Goal: Find specific page/section: Find specific page/section

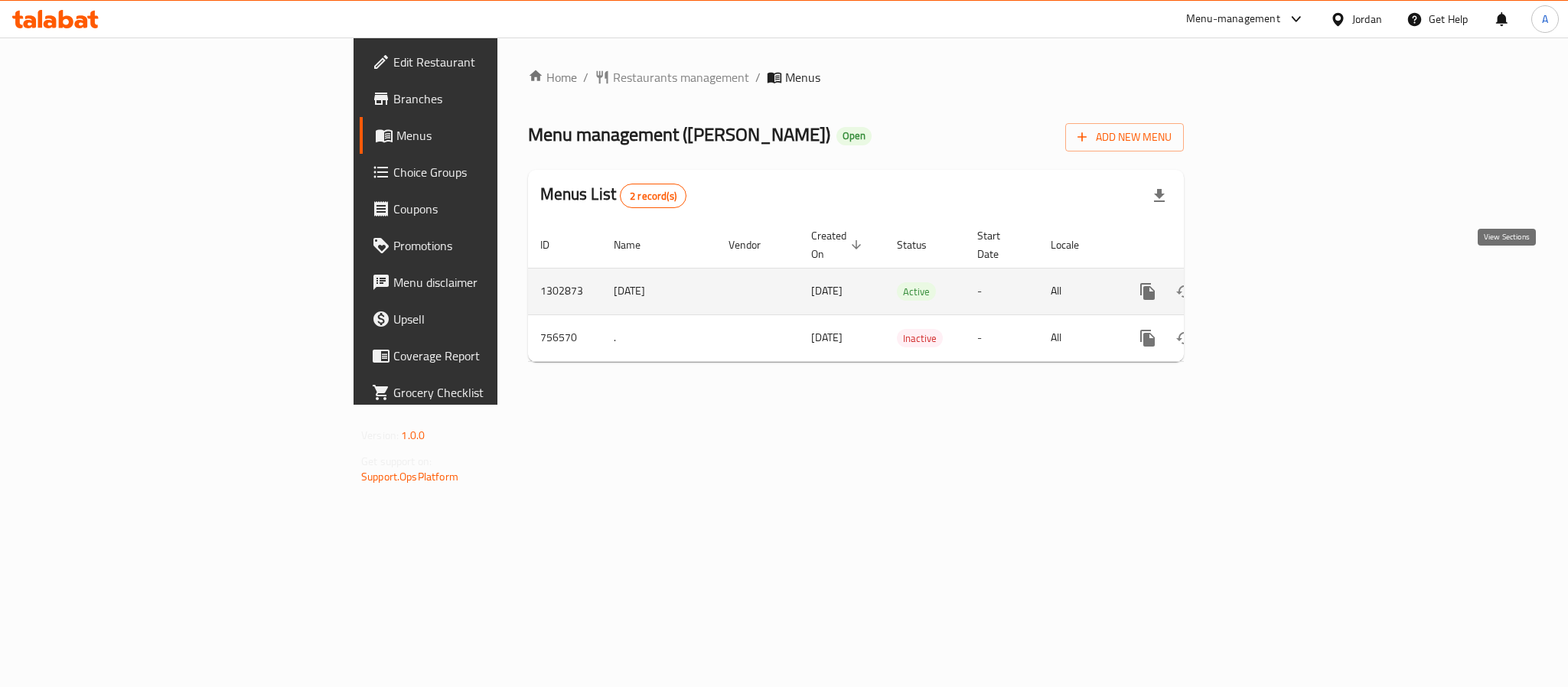
click at [1267, 282] on icon "enhanced table" at bounding box center [1258, 291] width 19 height 18
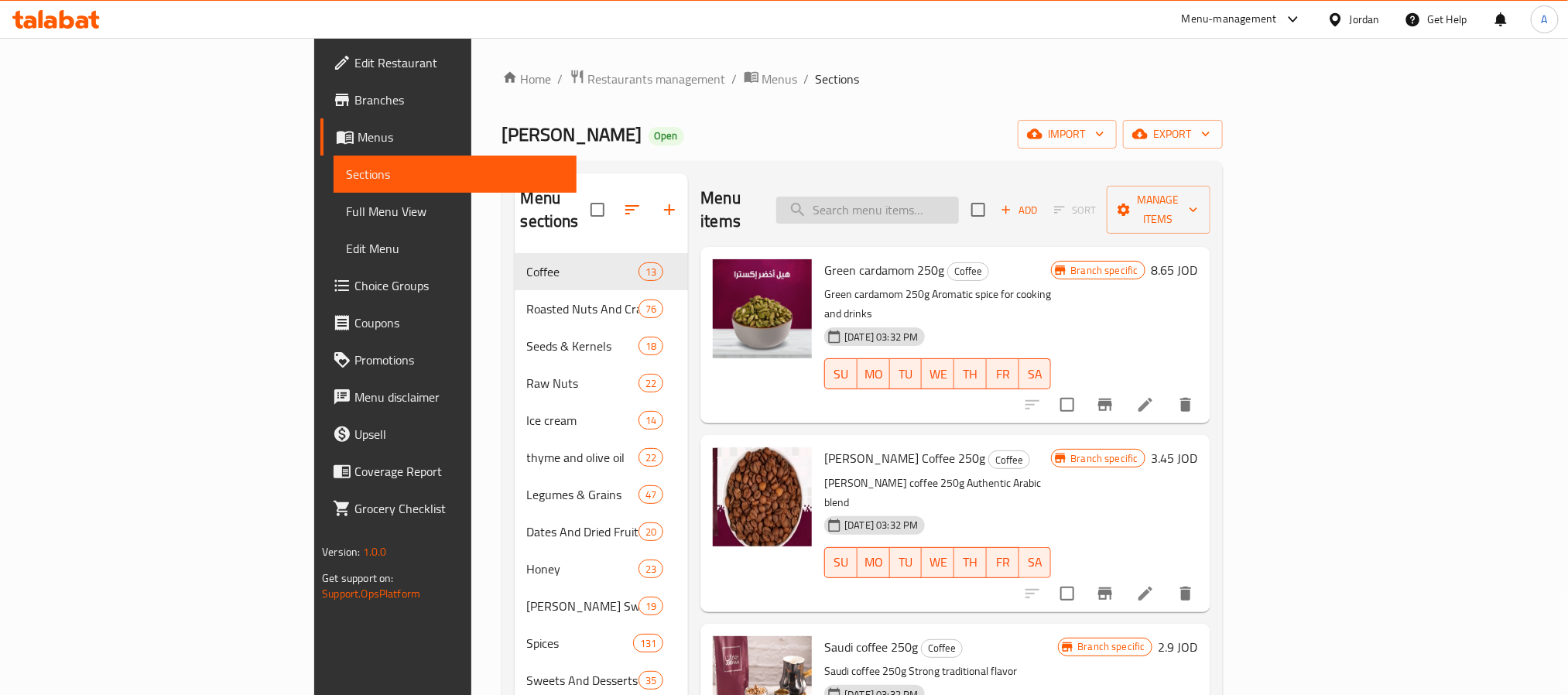
click at [959, 197] on input "search" at bounding box center [867, 210] width 183 height 27
type input "s"
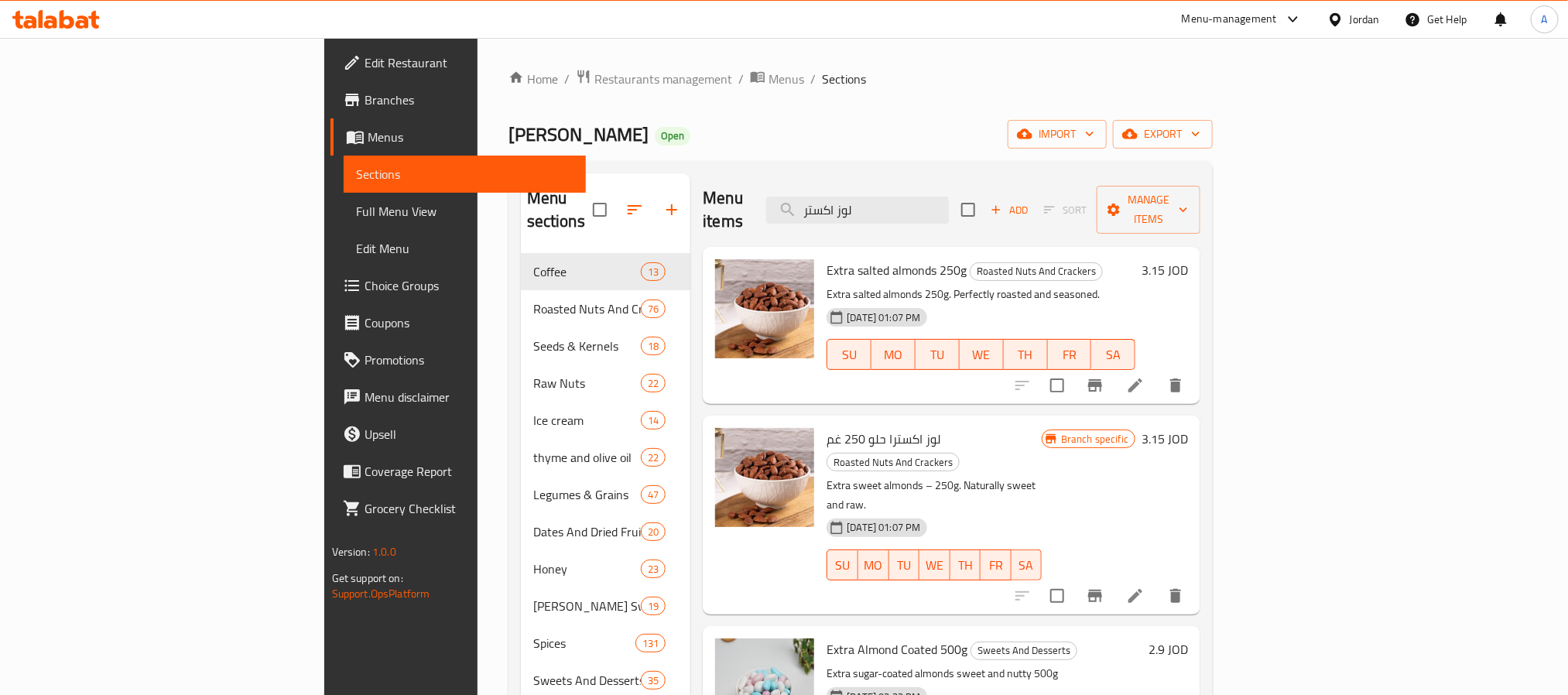
type input "لوز اكستر"
click at [855, 258] on span "Extra salted almonds 250g" at bounding box center [896, 270] width 140 height 23
copy h6 "Extra salted almonds 250g"
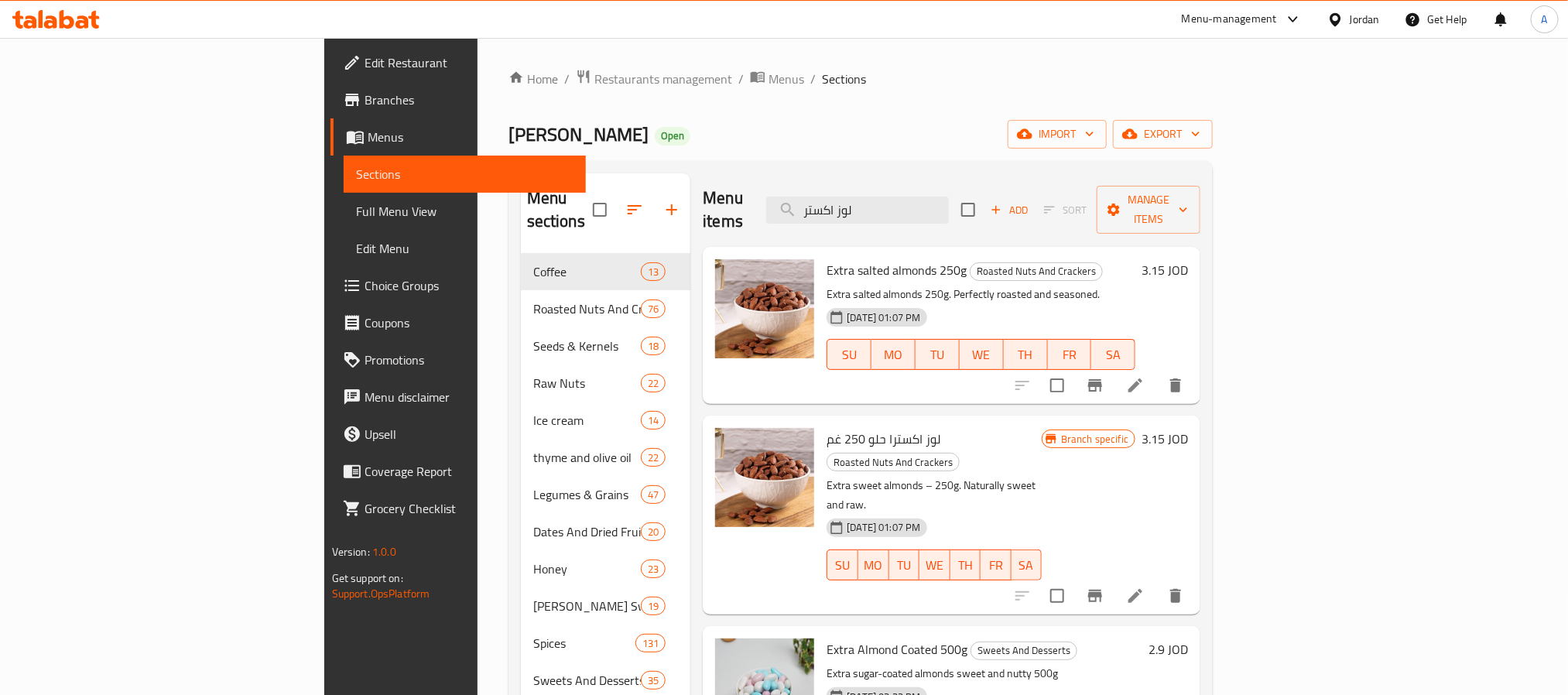
click at [838, 427] on span "لوز اكسترا حلو 250 غم" at bounding box center [883, 438] width 115 height 23
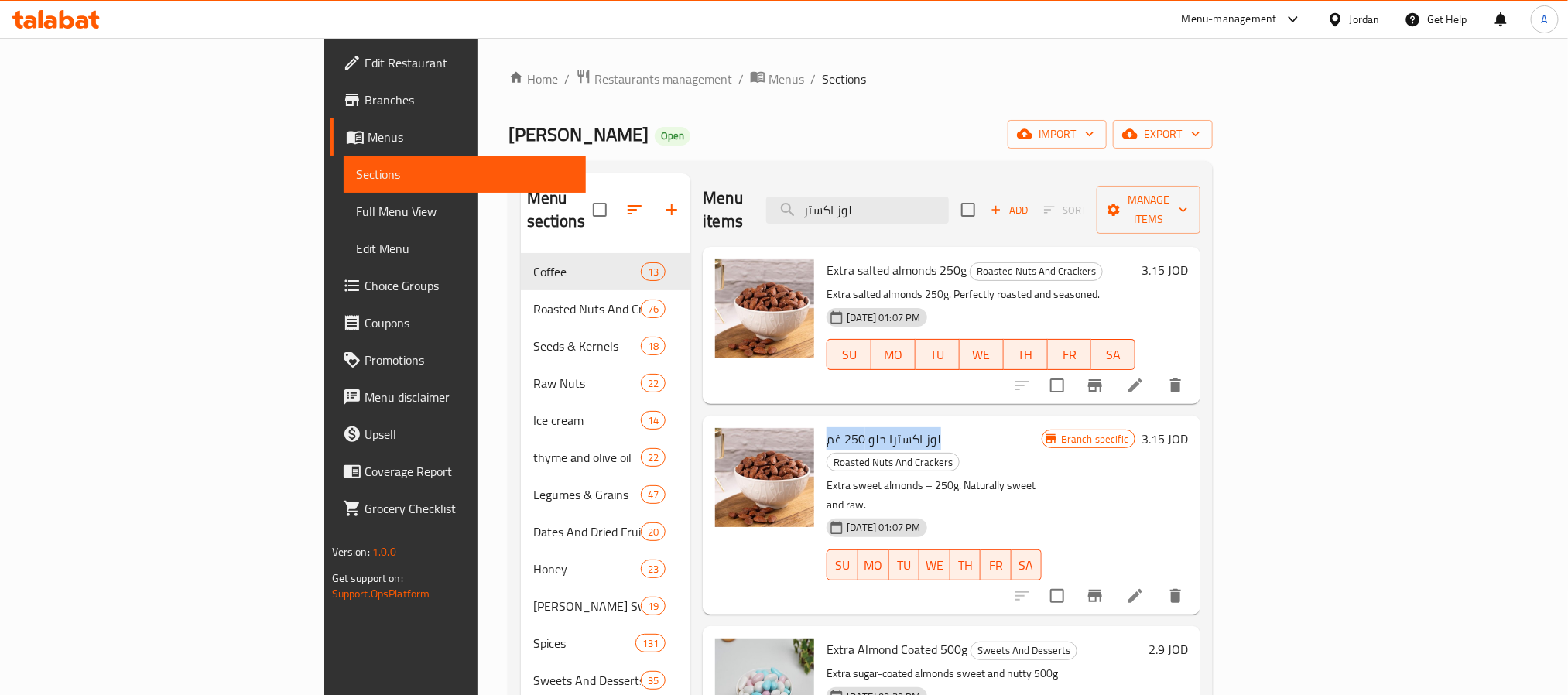
click at [838, 427] on span "لوز اكسترا حلو 250 غم" at bounding box center [883, 438] width 115 height 23
click at [1145, 586] on icon at bounding box center [1135, 595] width 19 height 19
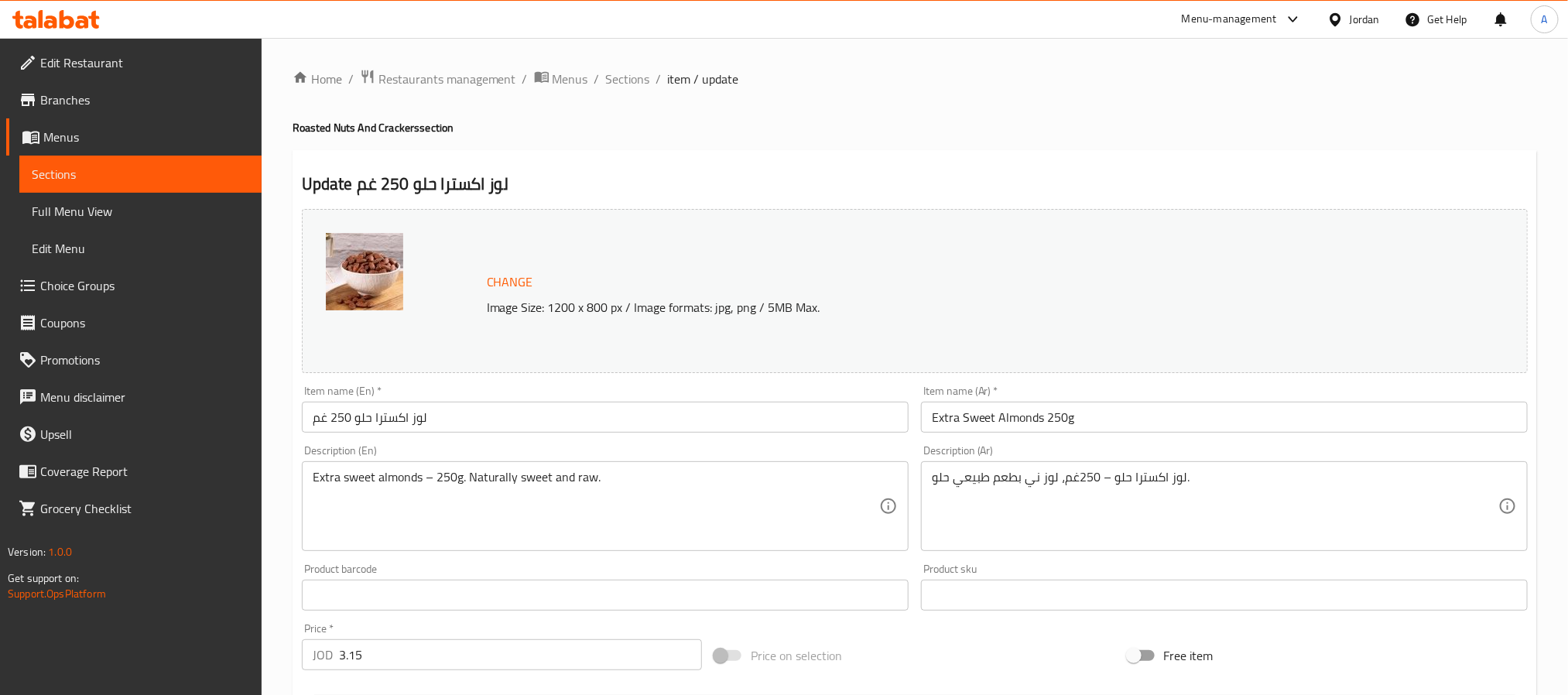
click at [419, 408] on input "لوز اكسترا حلو 250 غم" at bounding box center [605, 417] width 607 height 31
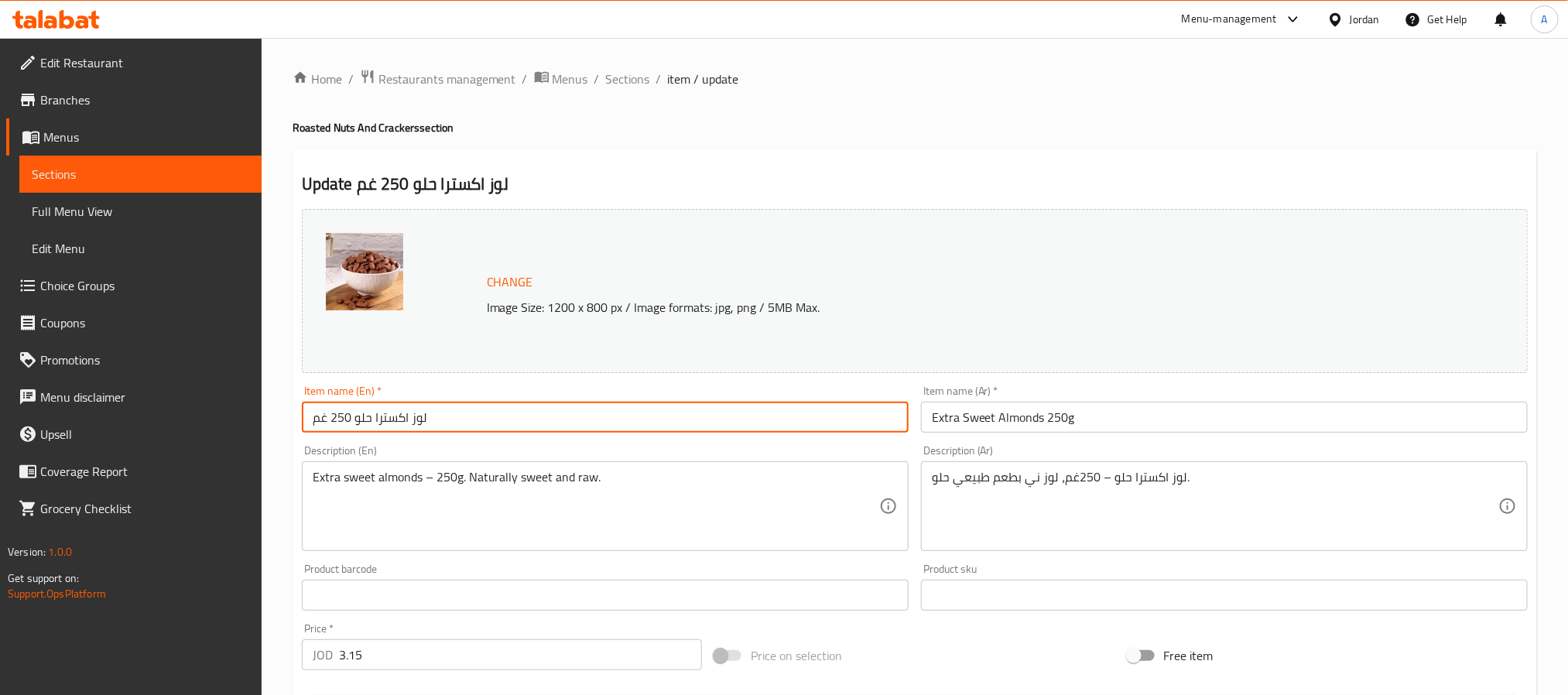
click at [419, 408] on input "لوز اكسترا حلو 250 غم" at bounding box center [605, 417] width 607 height 31
click at [644, 74] on span "Sections" at bounding box center [628, 78] width 44 height 19
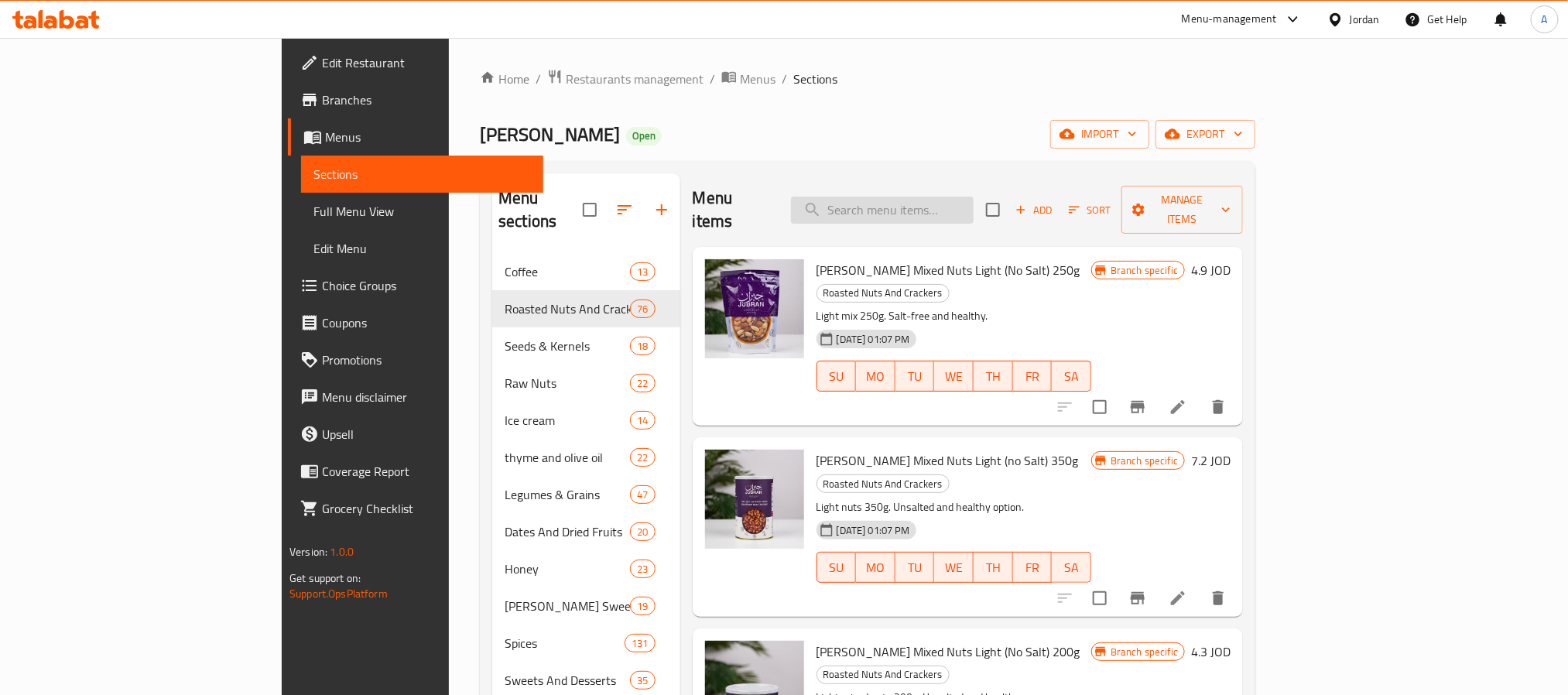
click at [973, 200] on input "search" at bounding box center [882, 210] width 183 height 27
paste input "لوز اكسترا حلو 250 غم"
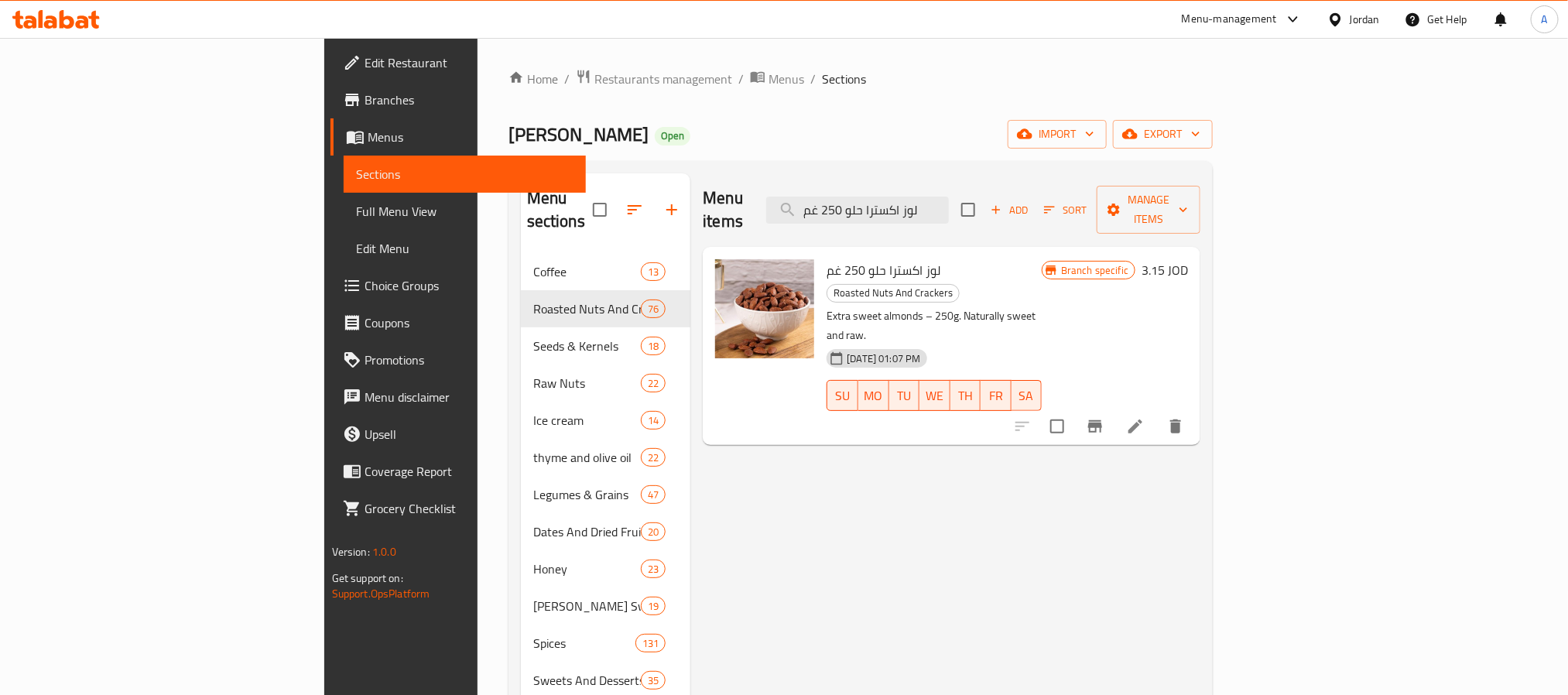
type input "لوز اكسترا حلو 250 غم"
click at [508, 128] on span "[PERSON_NAME]" at bounding box center [578, 134] width 140 height 35
copy span "[PERSON_NAME]"
click at [948, 197] on input "لوز اكسترا حلو 250 غم" at bounding box center [858, 210] width 183 height 27
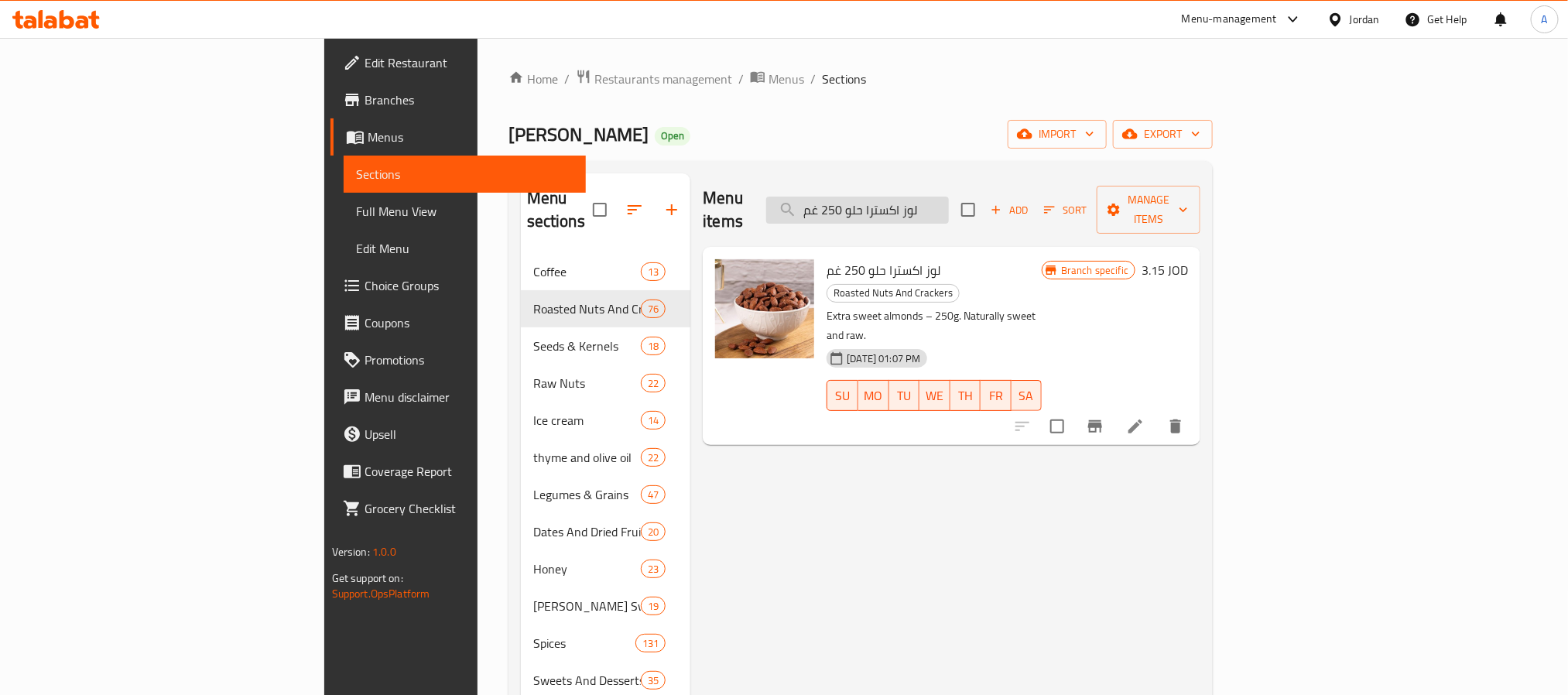
click at [948, 197] on input "لوز اكسترا حلو 250 غم" at bounding box center [858, 210] width 183 height 27
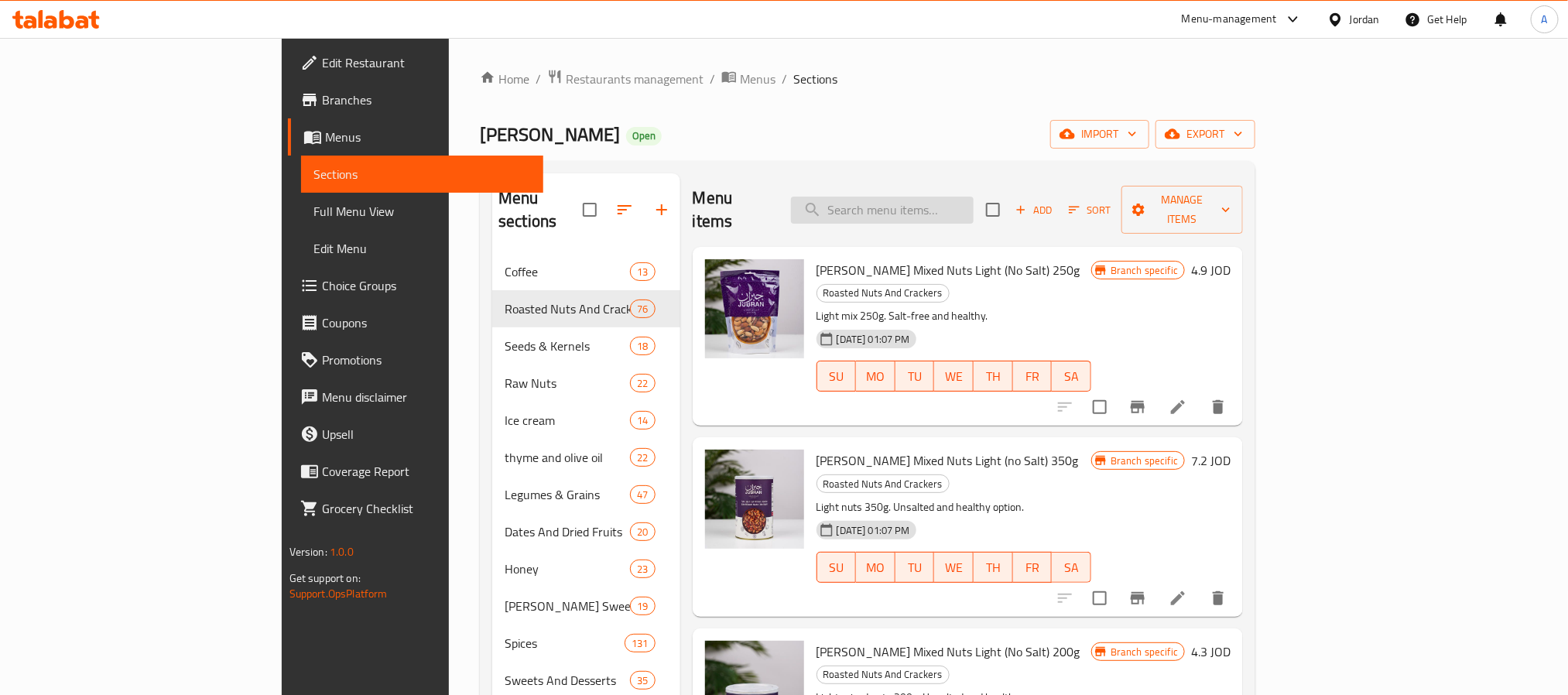
type input "t"
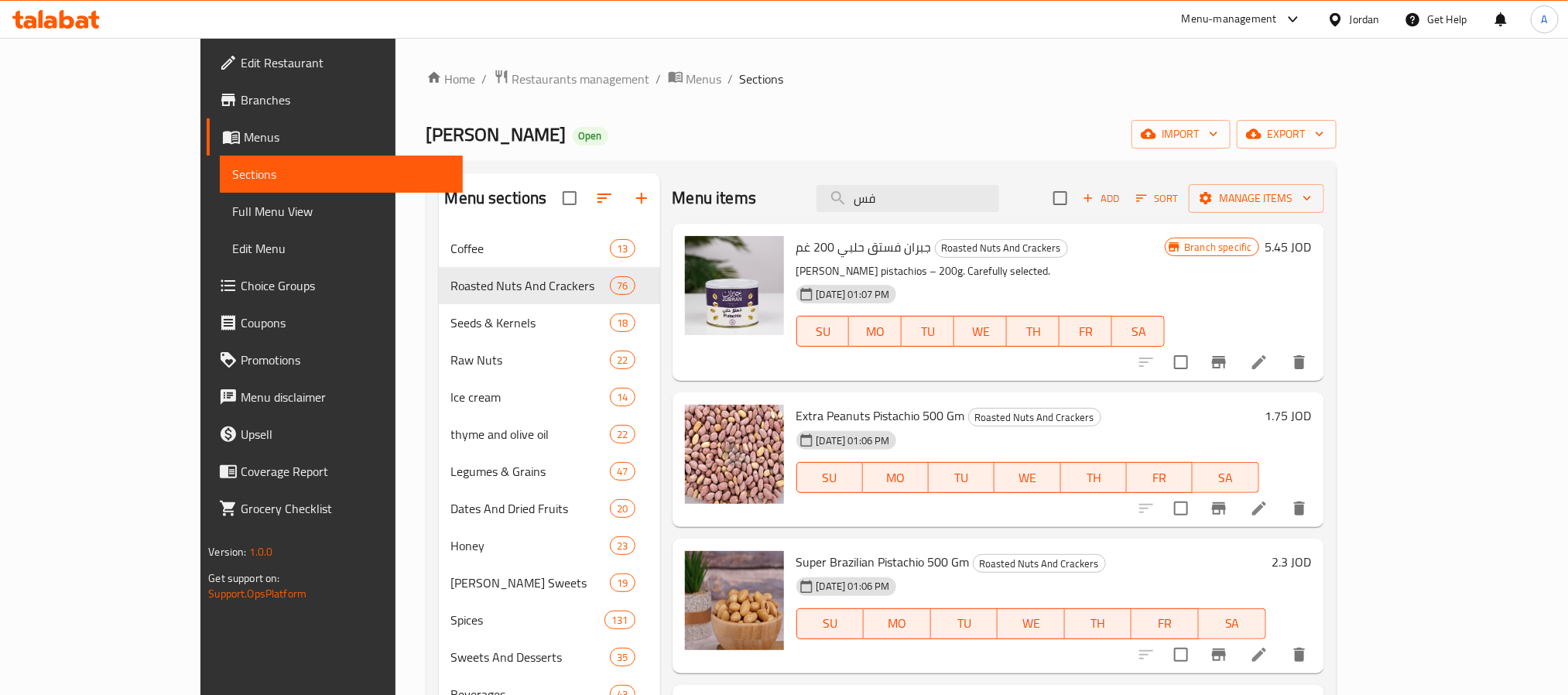
click at [1025, 170] on div "Menu sections Coffee 13 Roasted Nuts And Crackers 76 Seeds & Kernels 18 Raw Nut…" at bounding box center [881, 520] width 910 height 719
click at [999, 193] on input "فس" at bounding box center [907, 199] width 183 height 27
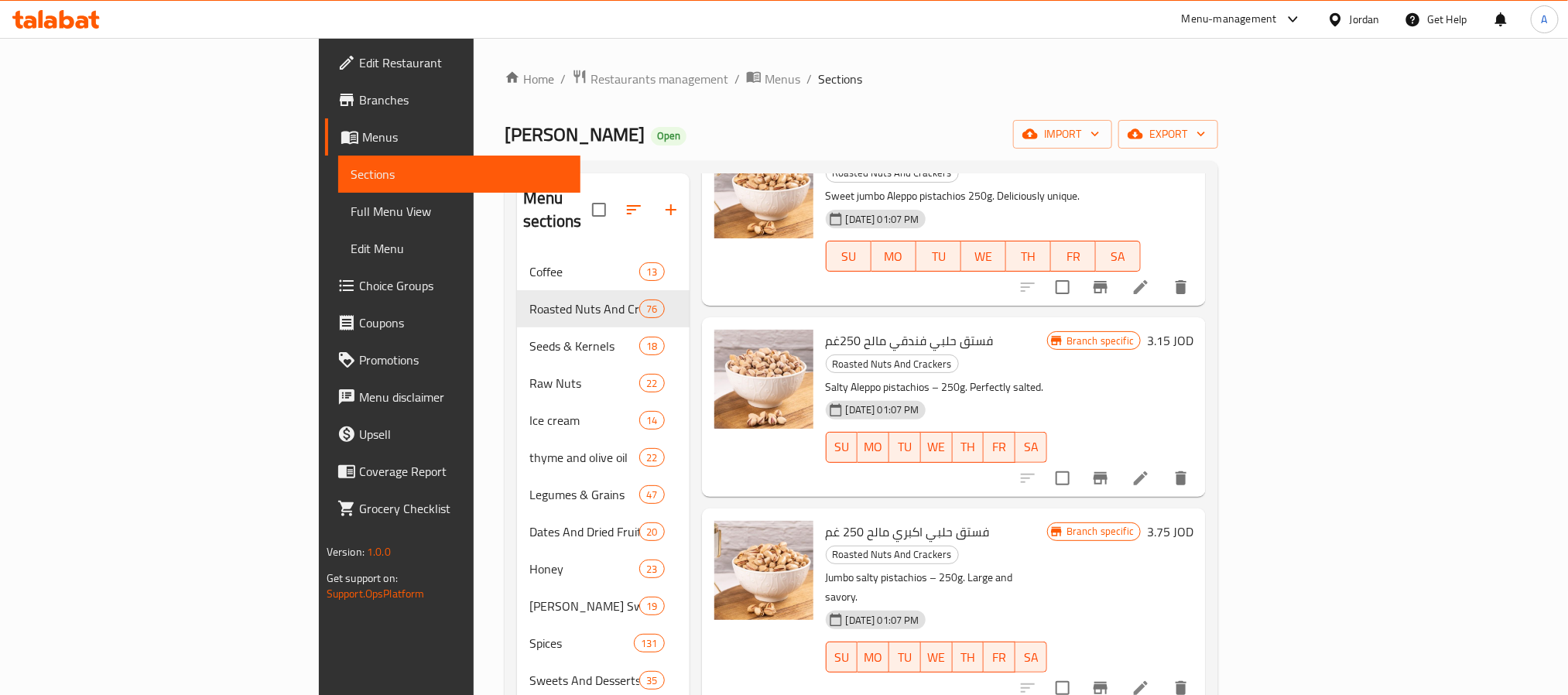
scroll to position [464, 0]
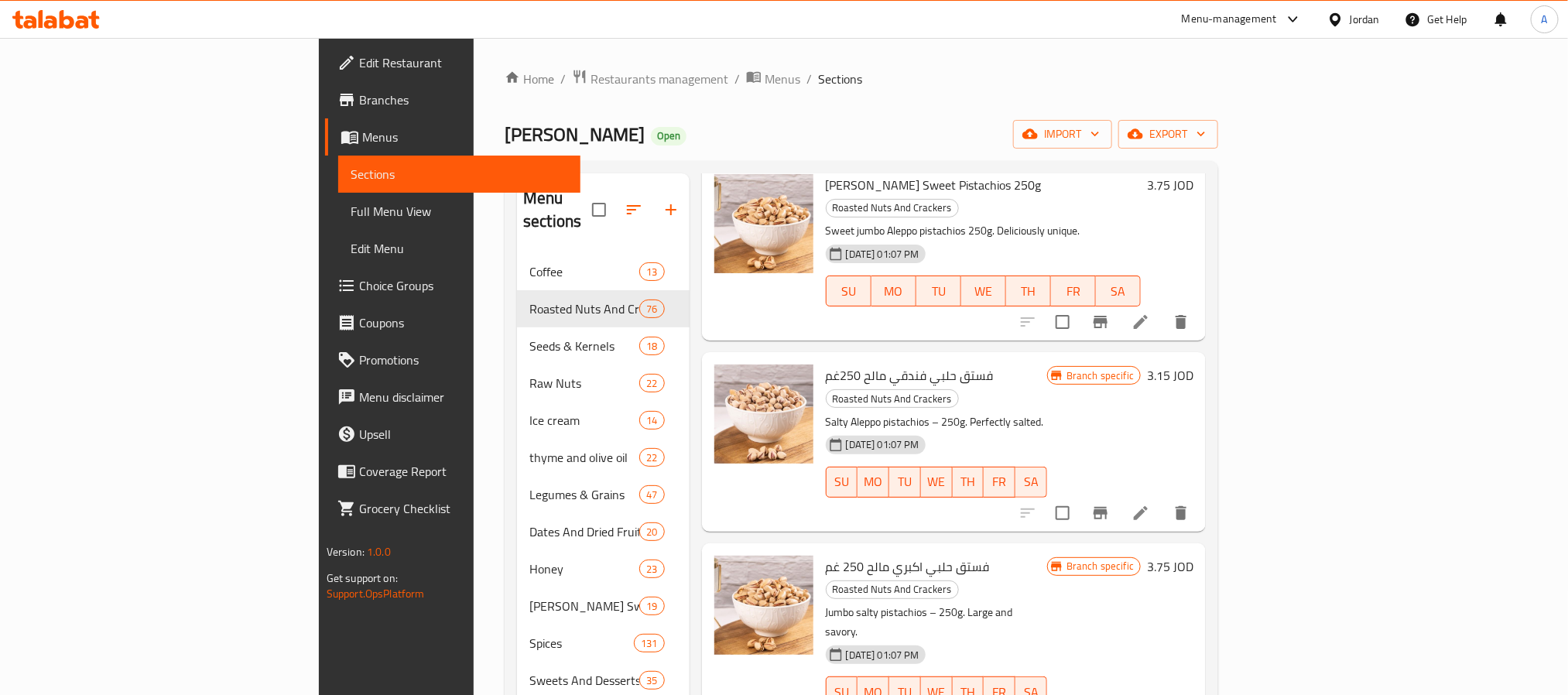
type input "فستق حلبي"
click at [827, 364] on span "فستق حلبي فندقي مالح 250غم" at bounding box center [909, 375] width 168 height 23
click at [843, 364] on span "فستق حلبي فندقي مالح 250غم" at bounding box center [909, 375] width 168 height 23
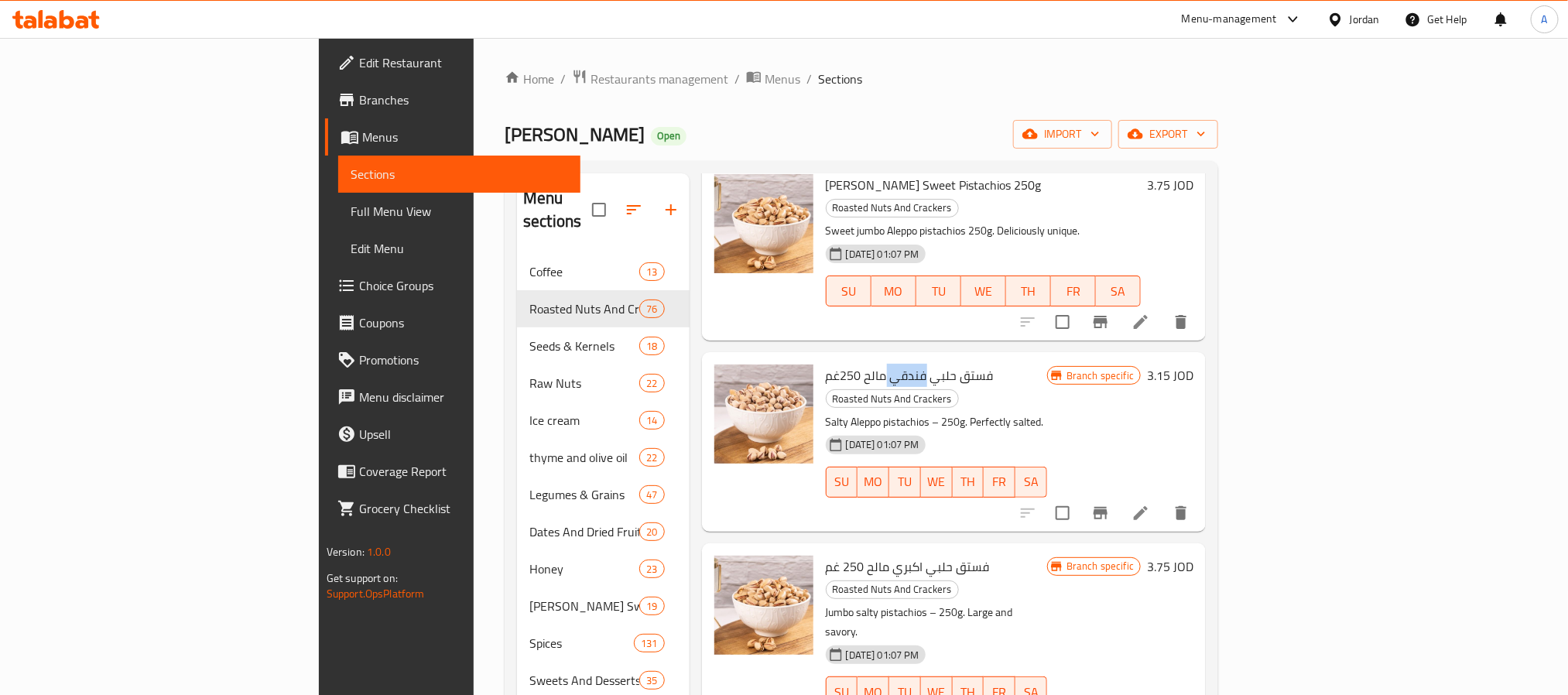
click at [843, 364] on span "فستق حلبي فندقي مالح 250غم" at bounding box center [909, 375] width 168 height 23
click at [1162, 499] on li at bounding box center [1141, 512] width 44 height 28
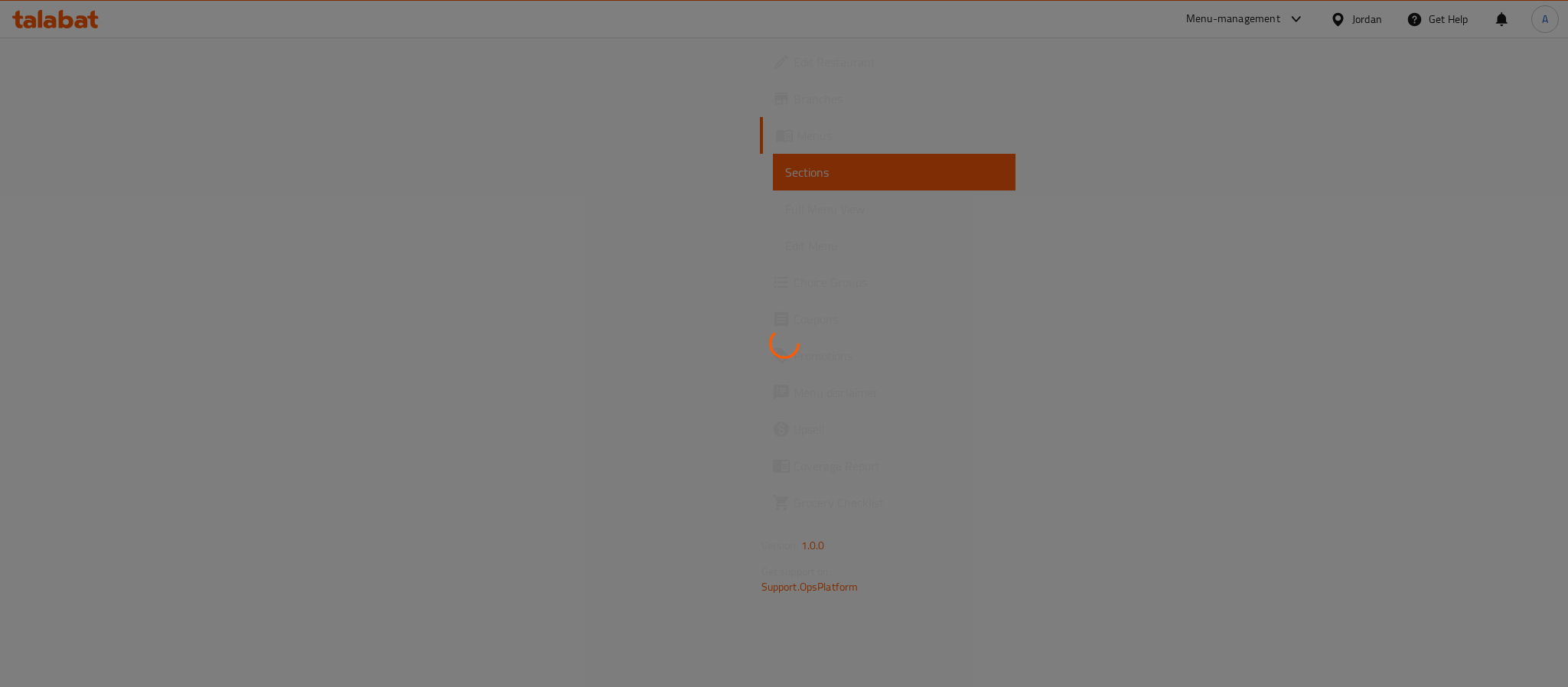
click at [1415, 403] on div at bounding box center [784, 344] width 1568 height 687
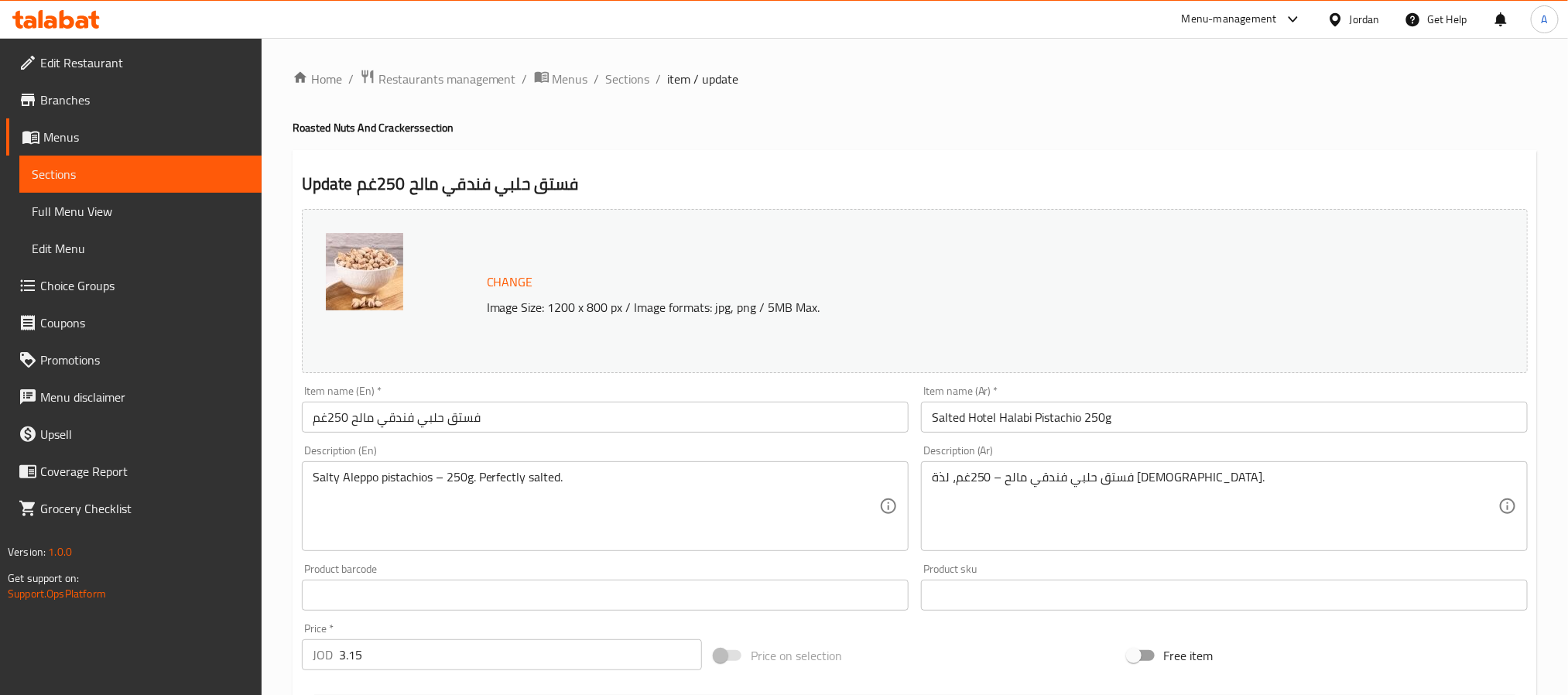
click at [611, 93] on div "Home / Restaurants management / Menus / Sections / item / update Roasted Nuts A…" at bounding box center [915, 576] width 1244 height 1016
click at [618, 84] on span "Sections" at bounding box center [628, 78] width 44 height 19
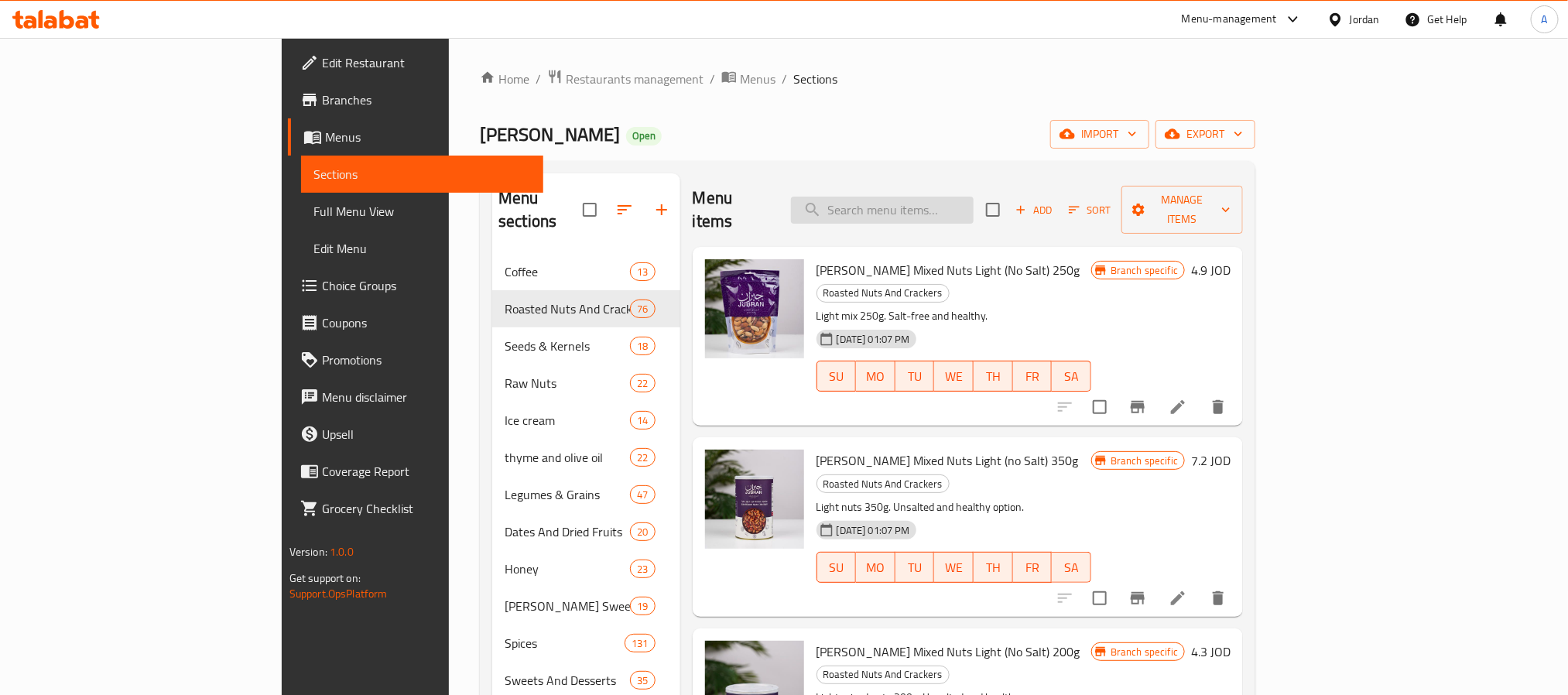
click at [973, 205] on input "search" at bounding box center [882, 210] width 183 height 27
paste input "Jibran Premium Sidr Honey 500g"
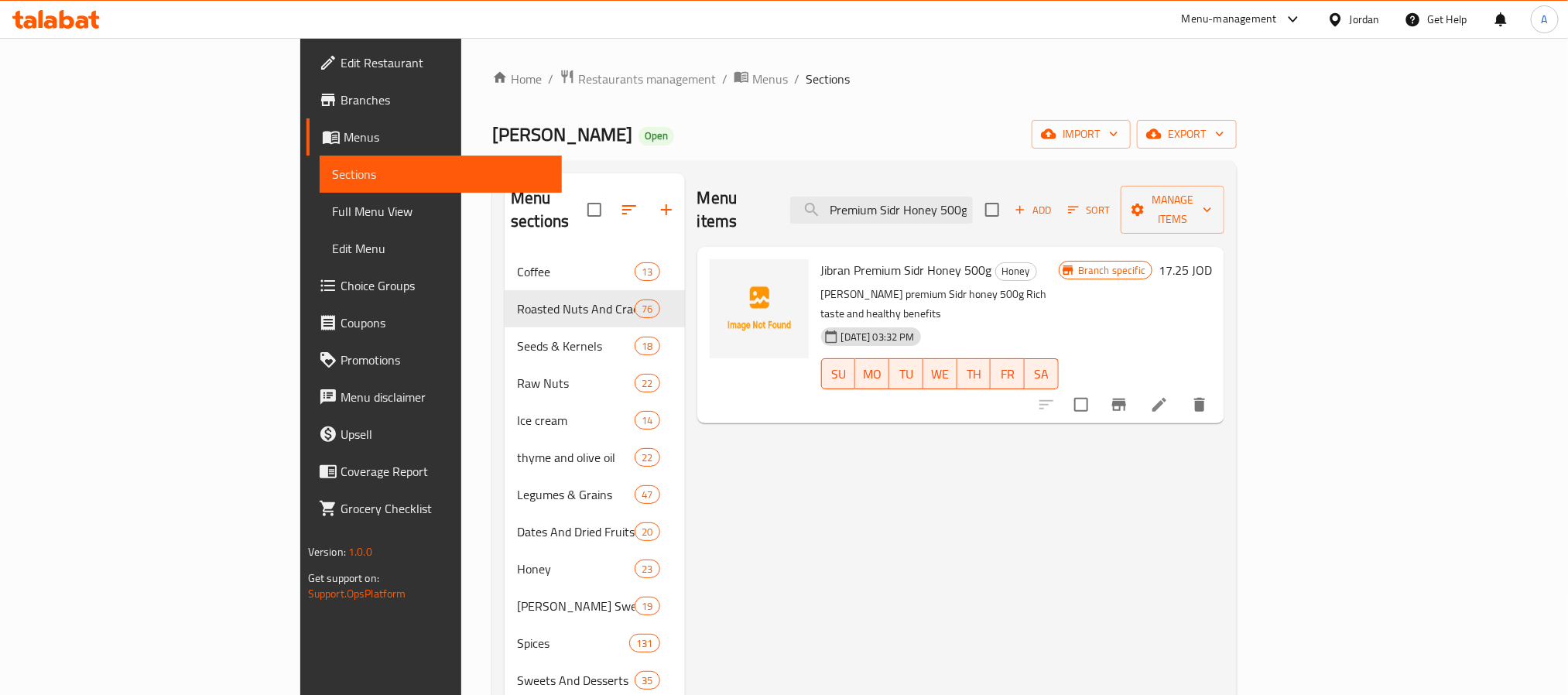
type input "Jibran Premium Sidr Honey 500g"
click at [841, 258] on span "Jibran Premium Sidr Honey 500g" at bounding box center [907, 270] width 171 height 23
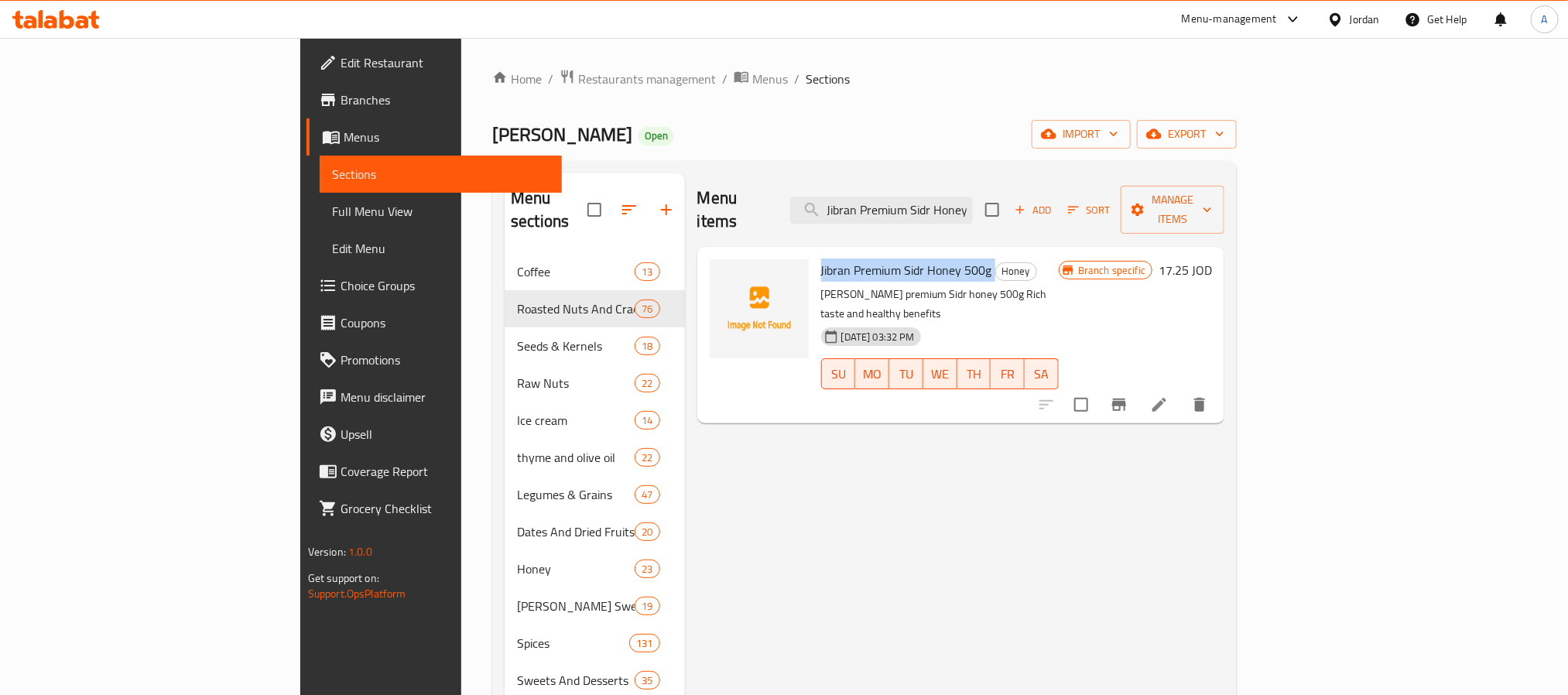
copy h6 "Jibran Premium Sidr Honey 500g"
click at [1169, 396] on icon at bounding box center [1159, 405] width 19 height 19
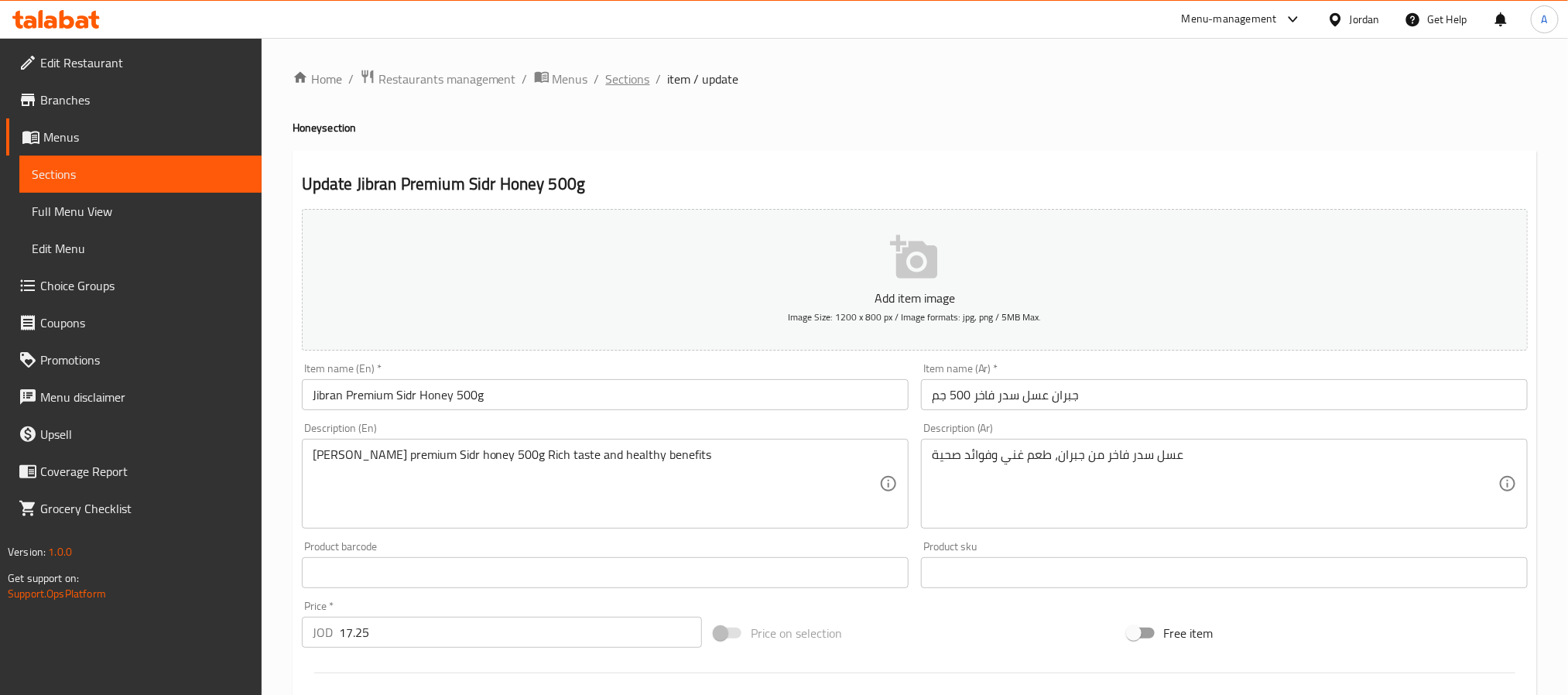
click at [637, 70] on span "Sections" at bounding box center [628, 78] width 44 height 19
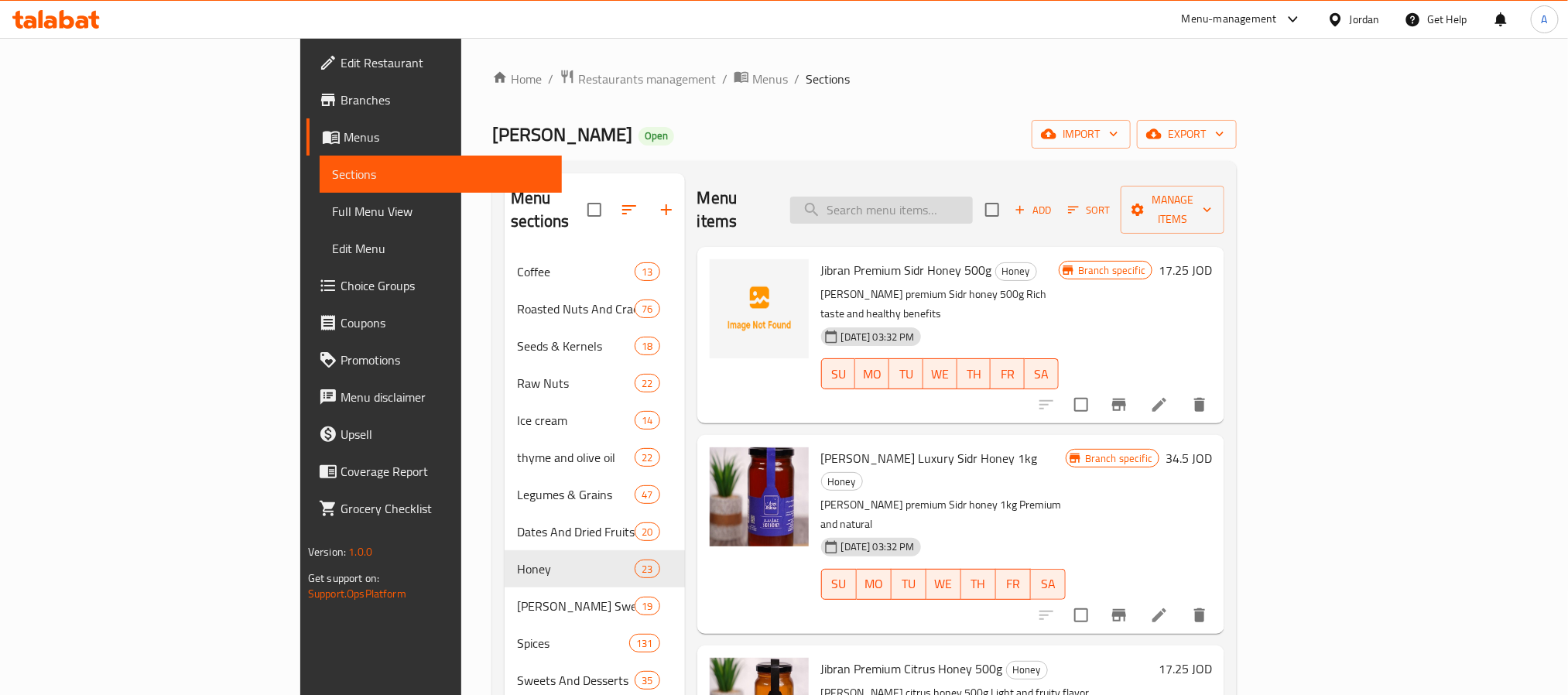
click at [973, 212] on input "search" at bounding box center [881, 210] width 183 height 27
click at [957, 197] on input "search" at bounding box center [881, 210] width 183 height 27
type input "s"
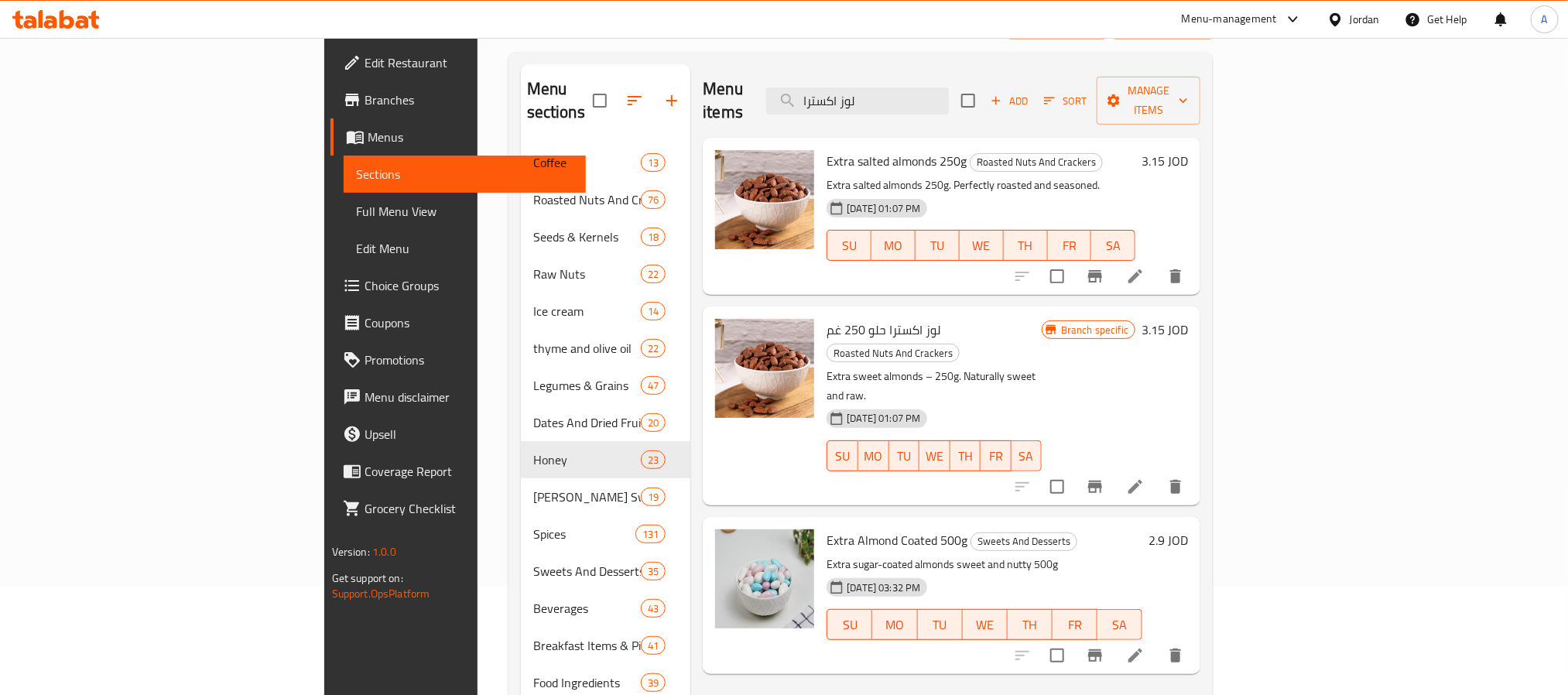
scroll to position [217, 0]
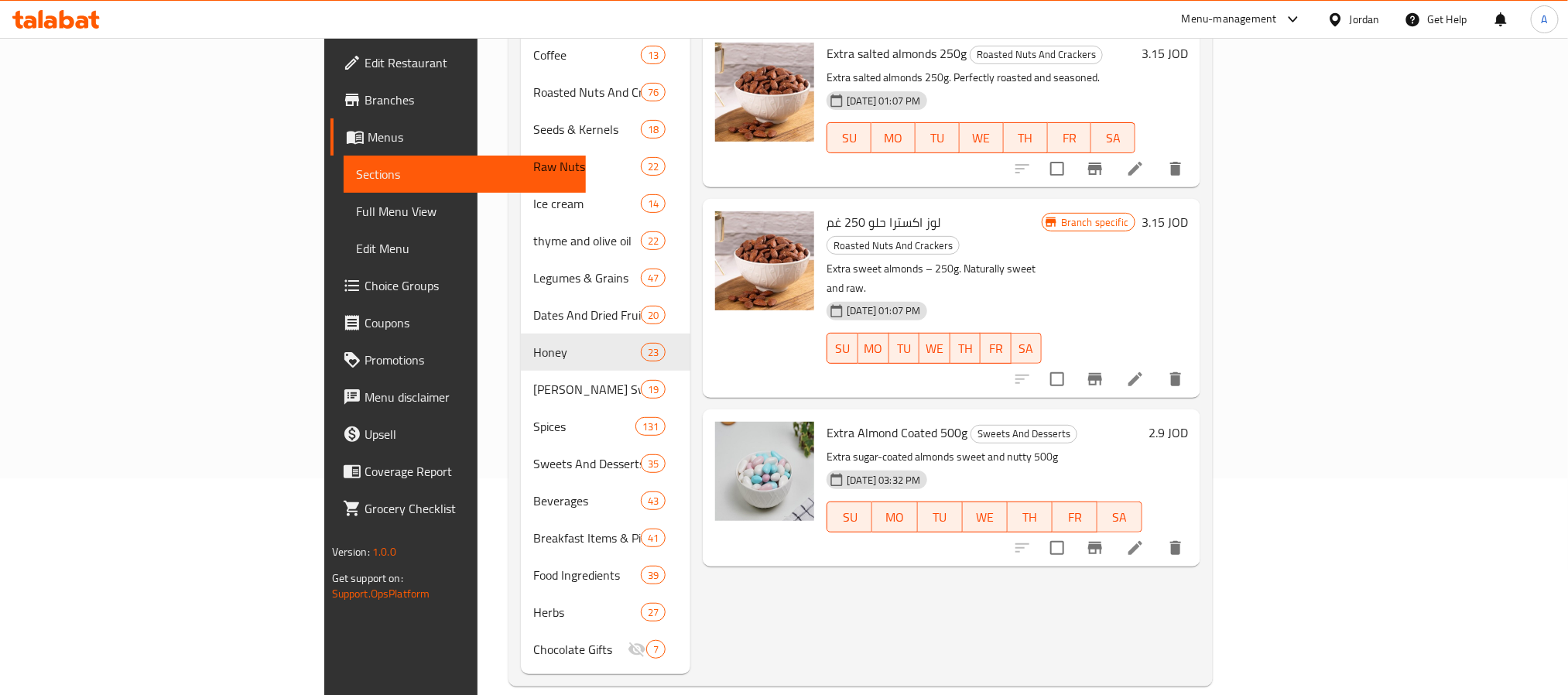
type input "لوز اكسترا"
click at [1145, 370] on icon at bounding box center [1135, 379] width 19 height 19
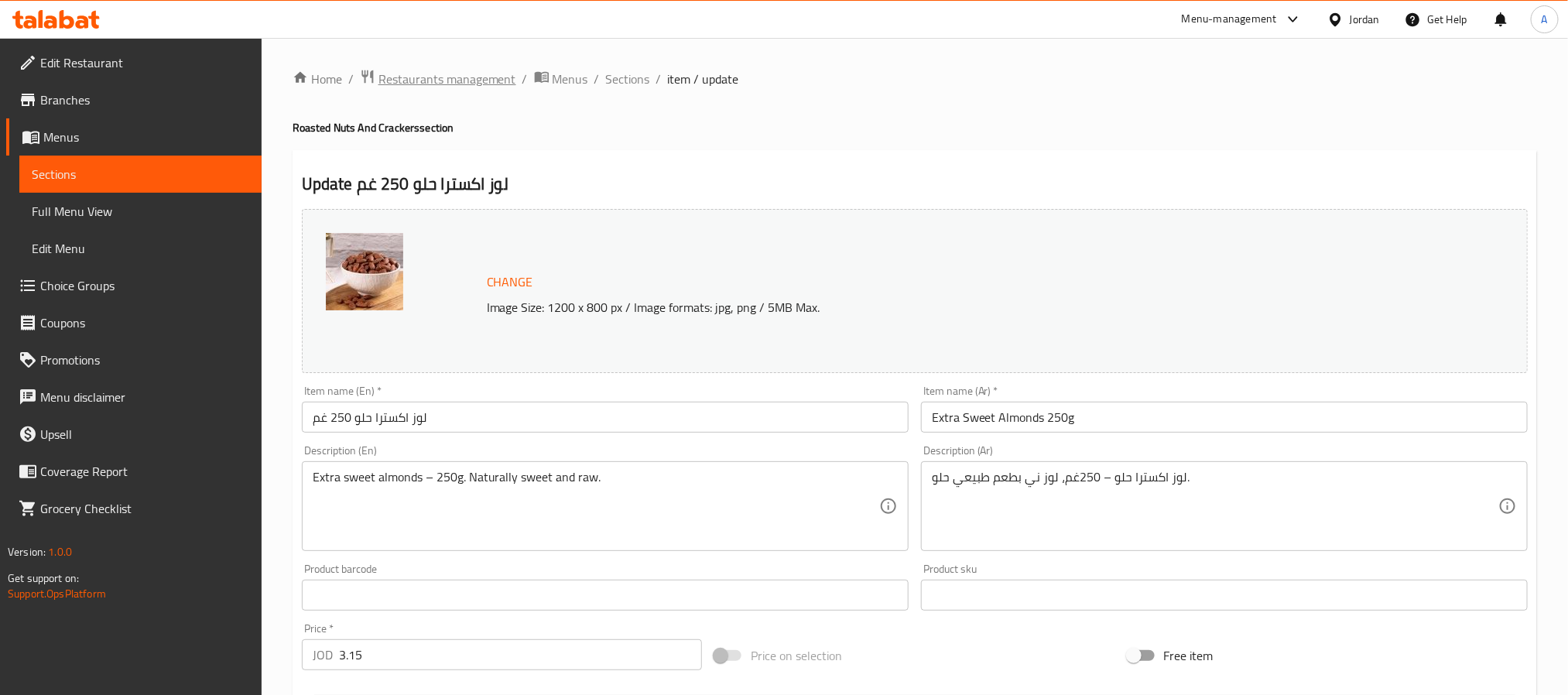
click at [467, 75] on span "Restaurants management" at bounding box center [447, 78] width 138 height 19
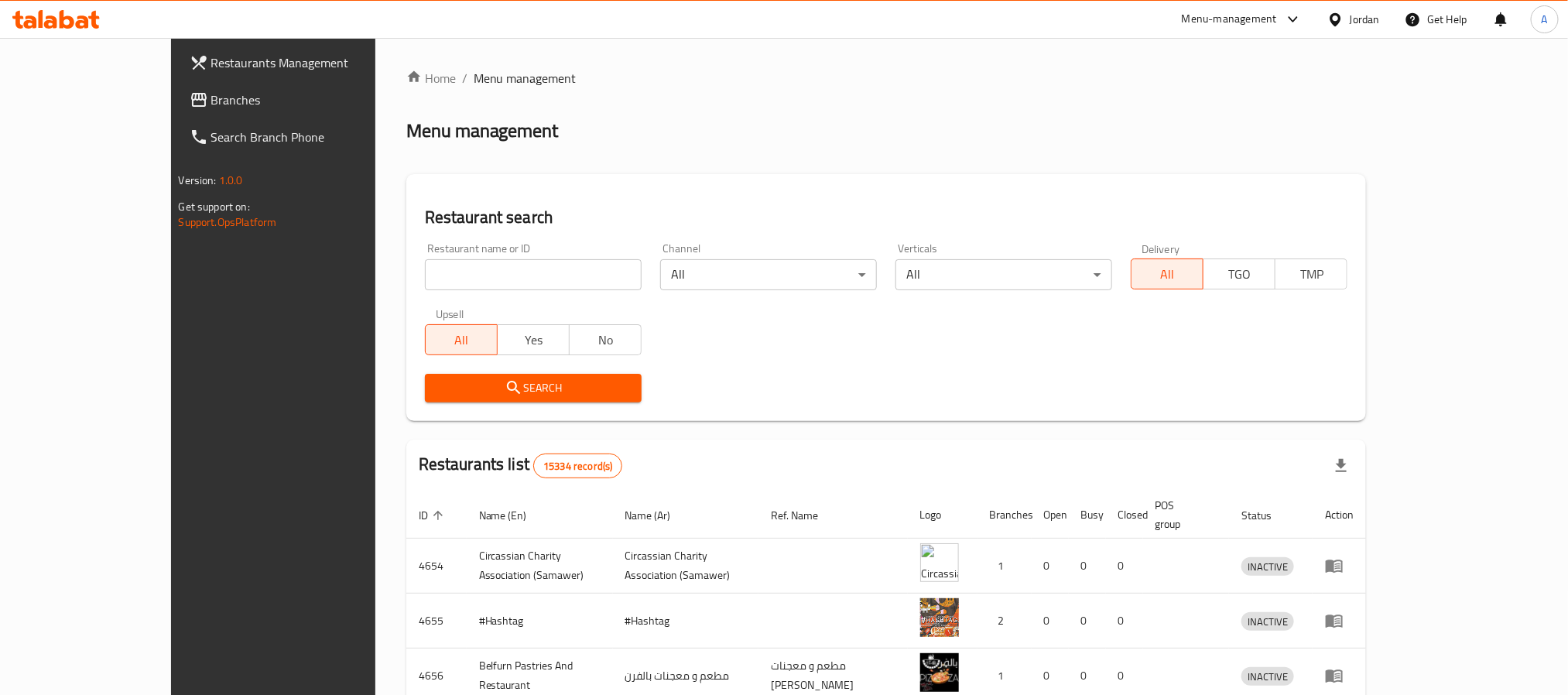
click at [1359, 17] on div "Jordan" at bounding box center [1365, 19] width 30 height 17
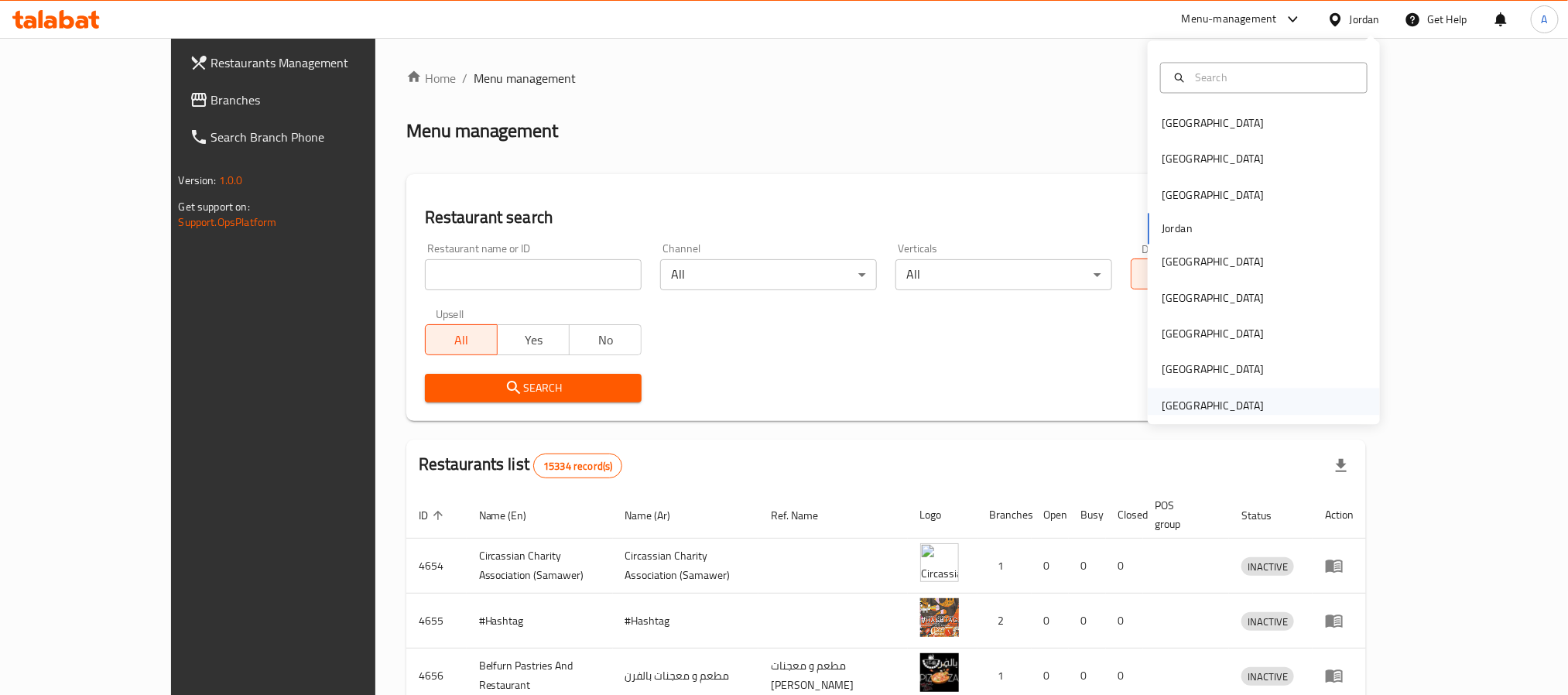
click at [1198, 402] on div "[GEOGRAPHIC_DATA]" at bounding box center [1212, 405] width 103 height 17
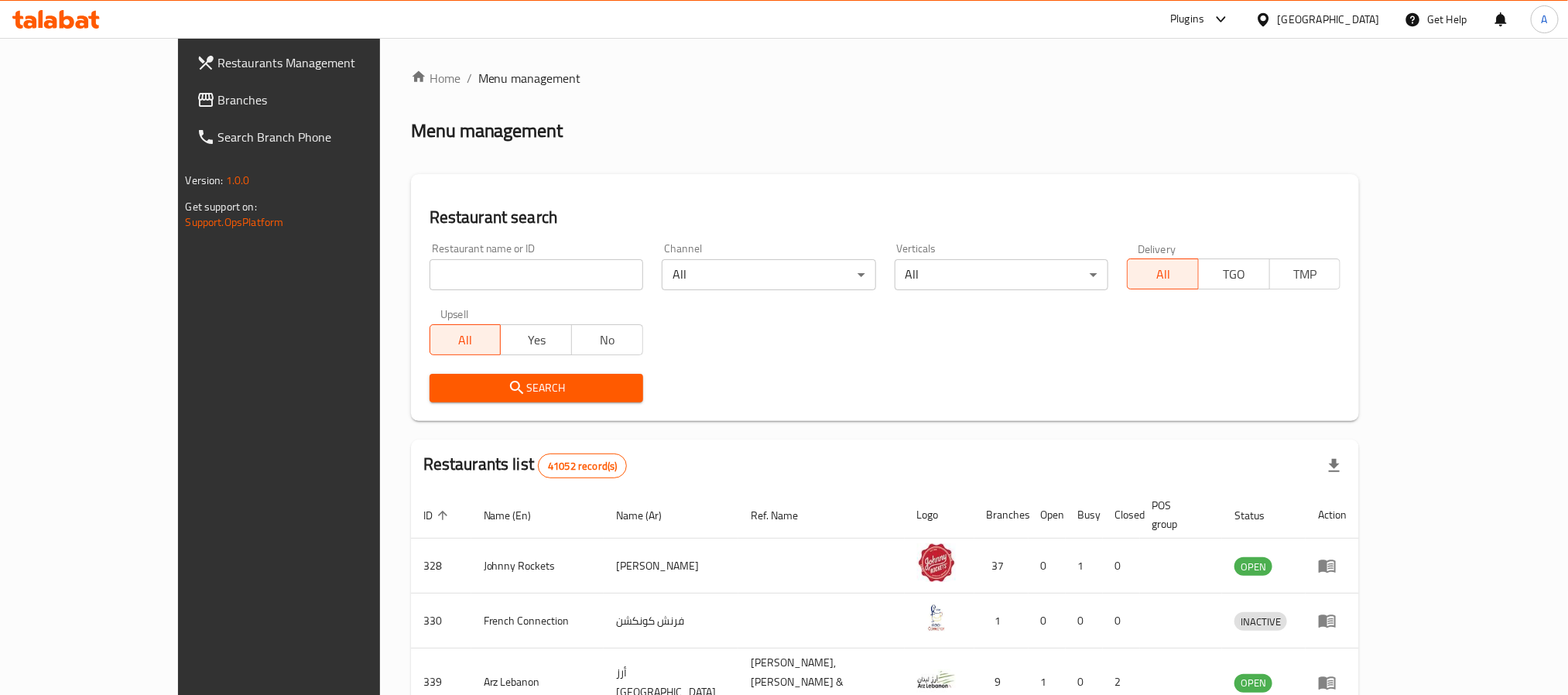
click at [430, 286] on input "search" at bounding box center [537, 274] width 214 height 31
click at [456, 284] on input "search" at bounding box center [537, 274] width 214 height 31
paste input "[PERSON_NAME]"
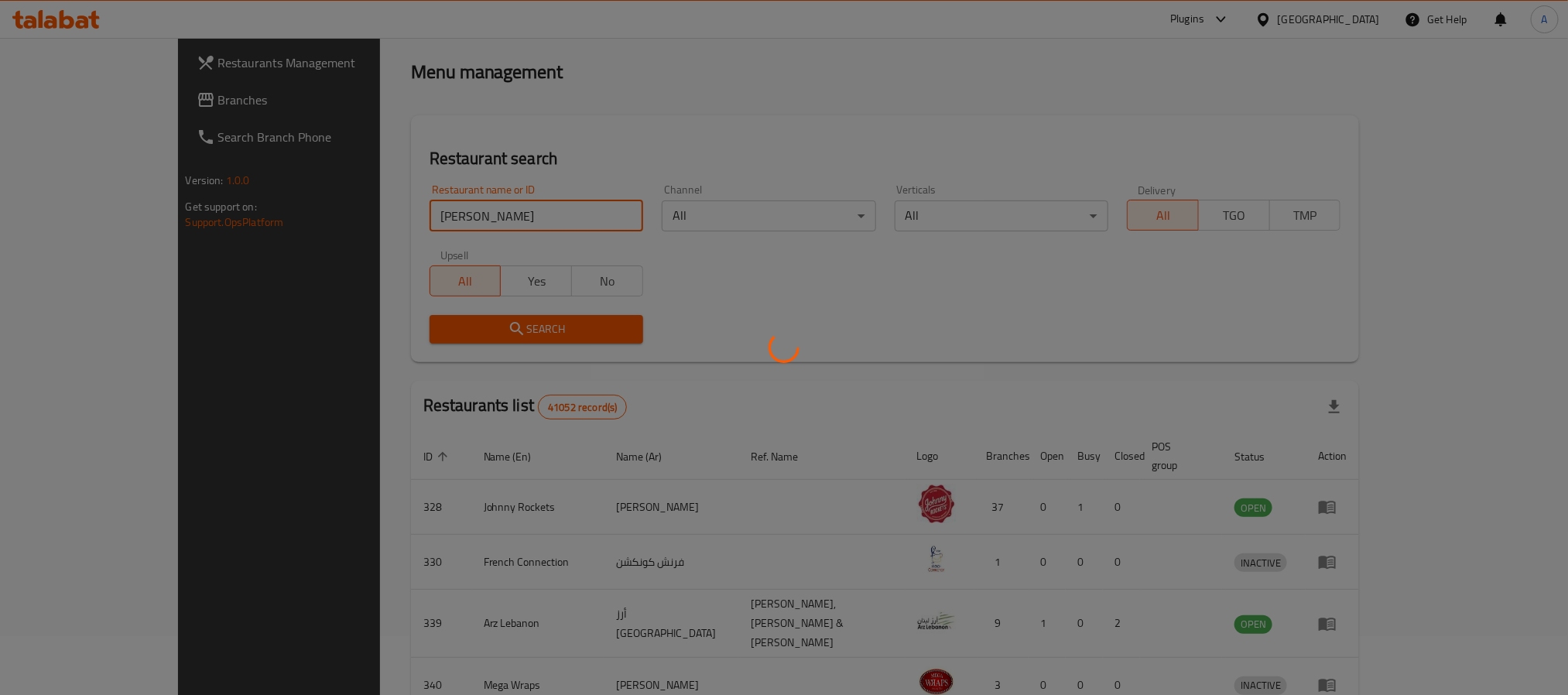
scroll to position [188, 0]
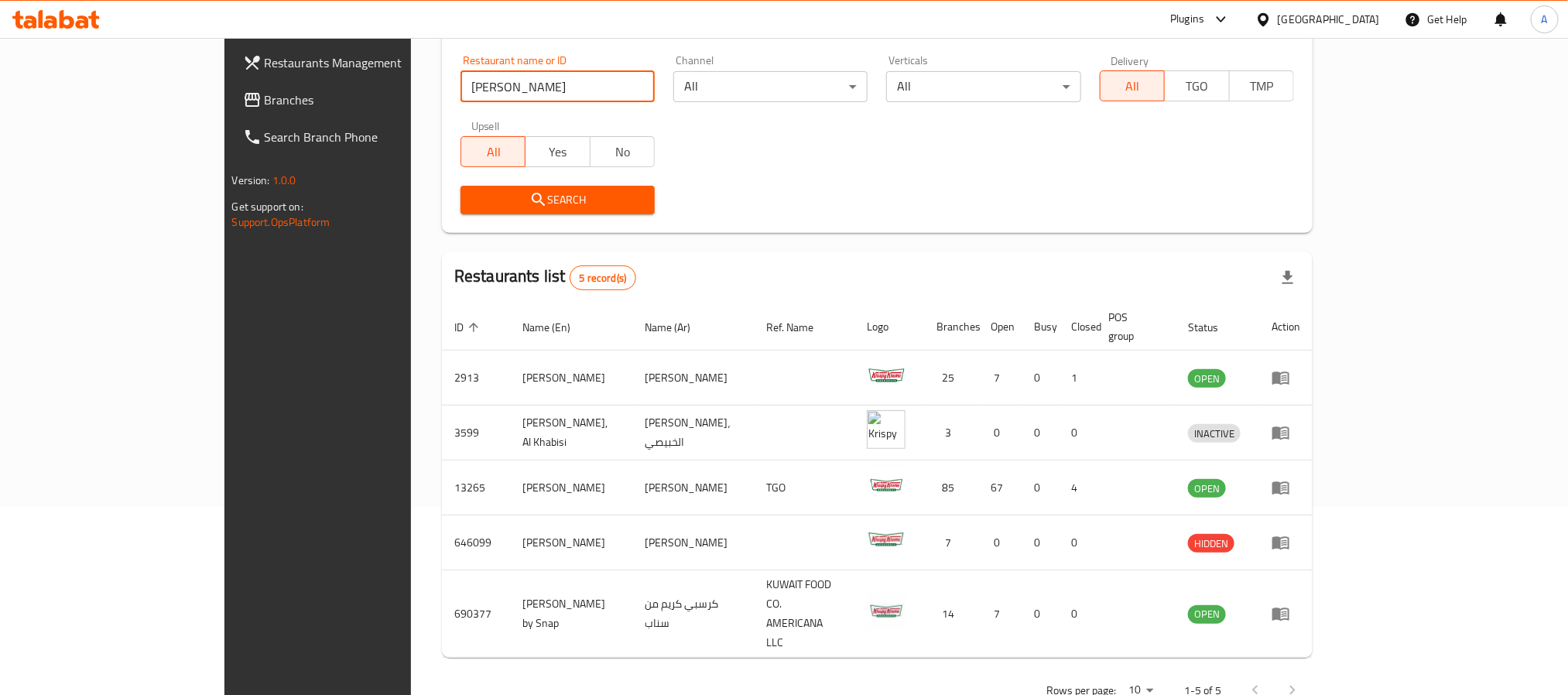
click at [1260, 309] on th "Status" at bounding box center [1218, 326] width 84 height 47
click at [1238, 318] on span "Status" at bounding box center [1213, 327] width 50 height 19
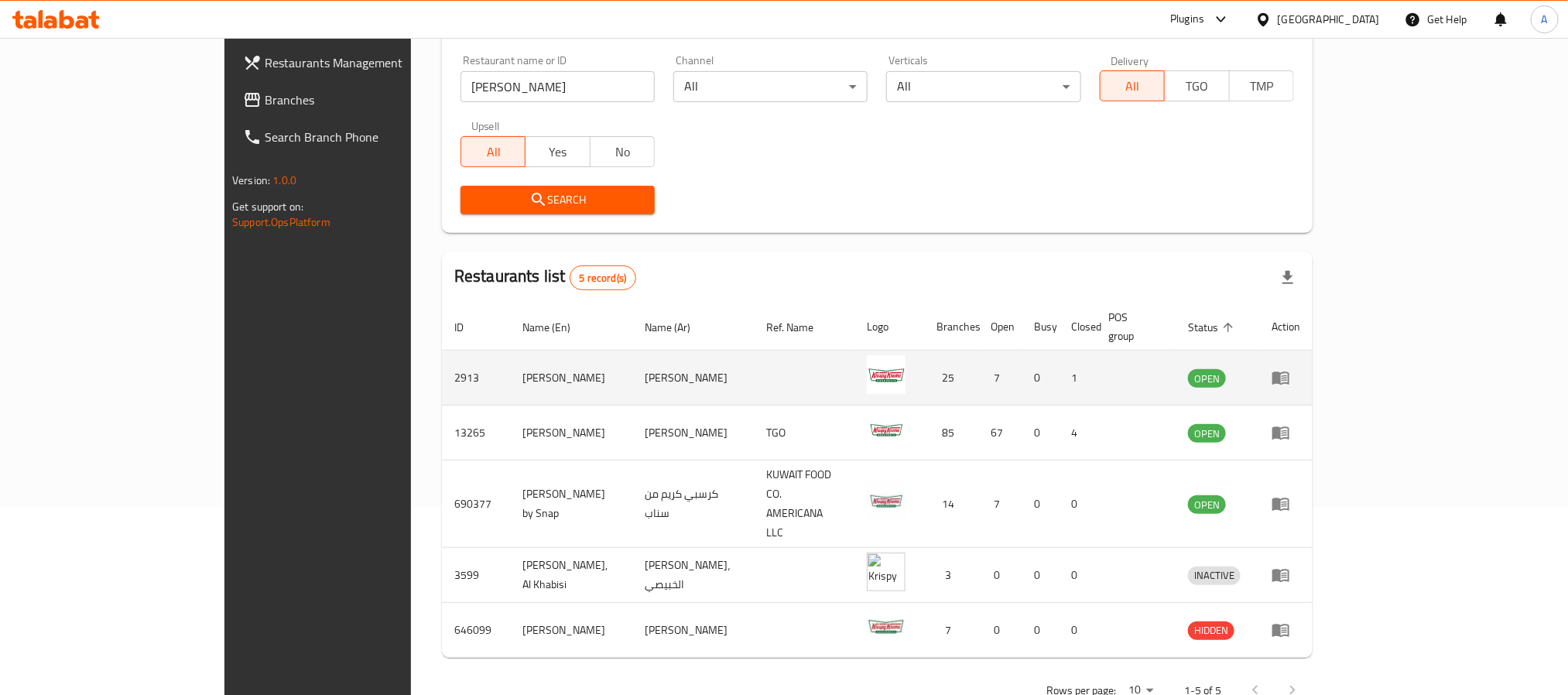
click at [442, 367] on td "2913" at bounding box center [476, 378] width 68 height 55
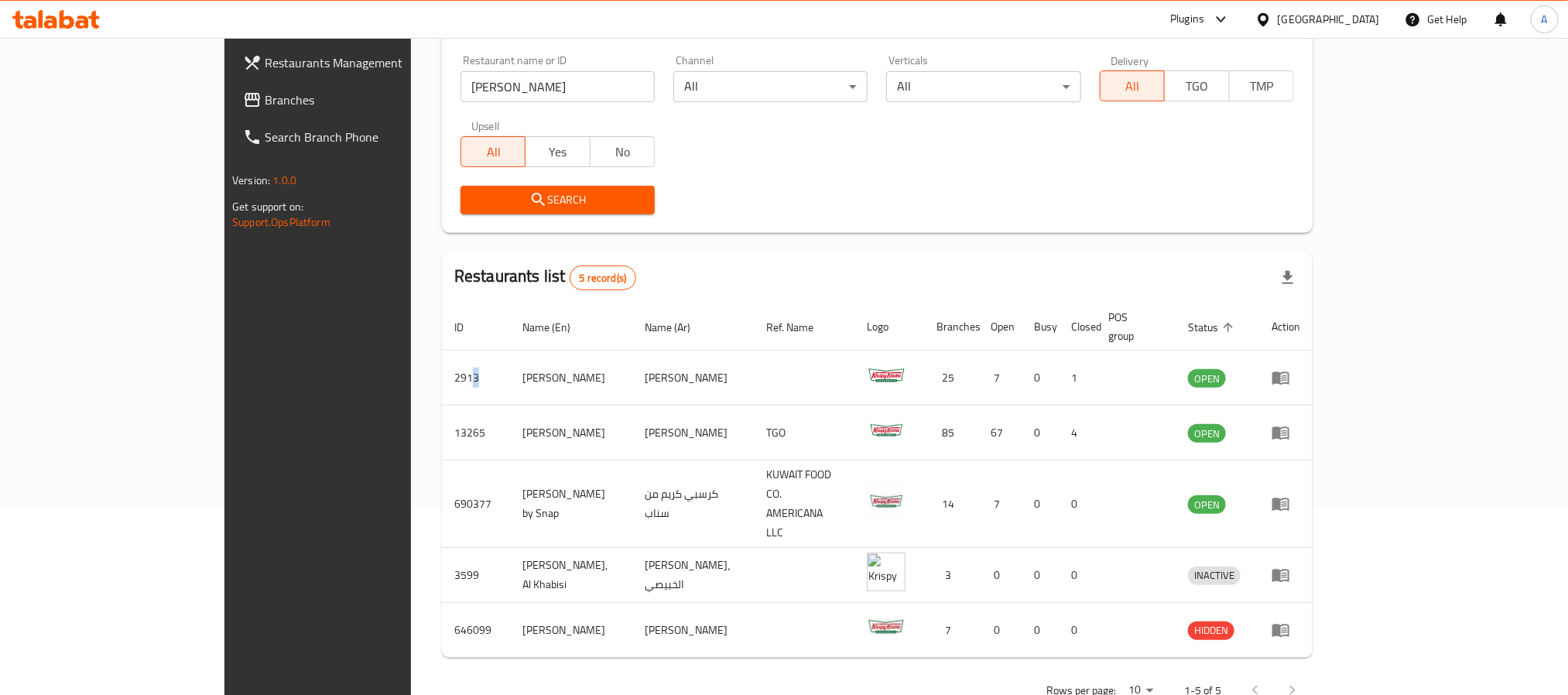
copy td "3"
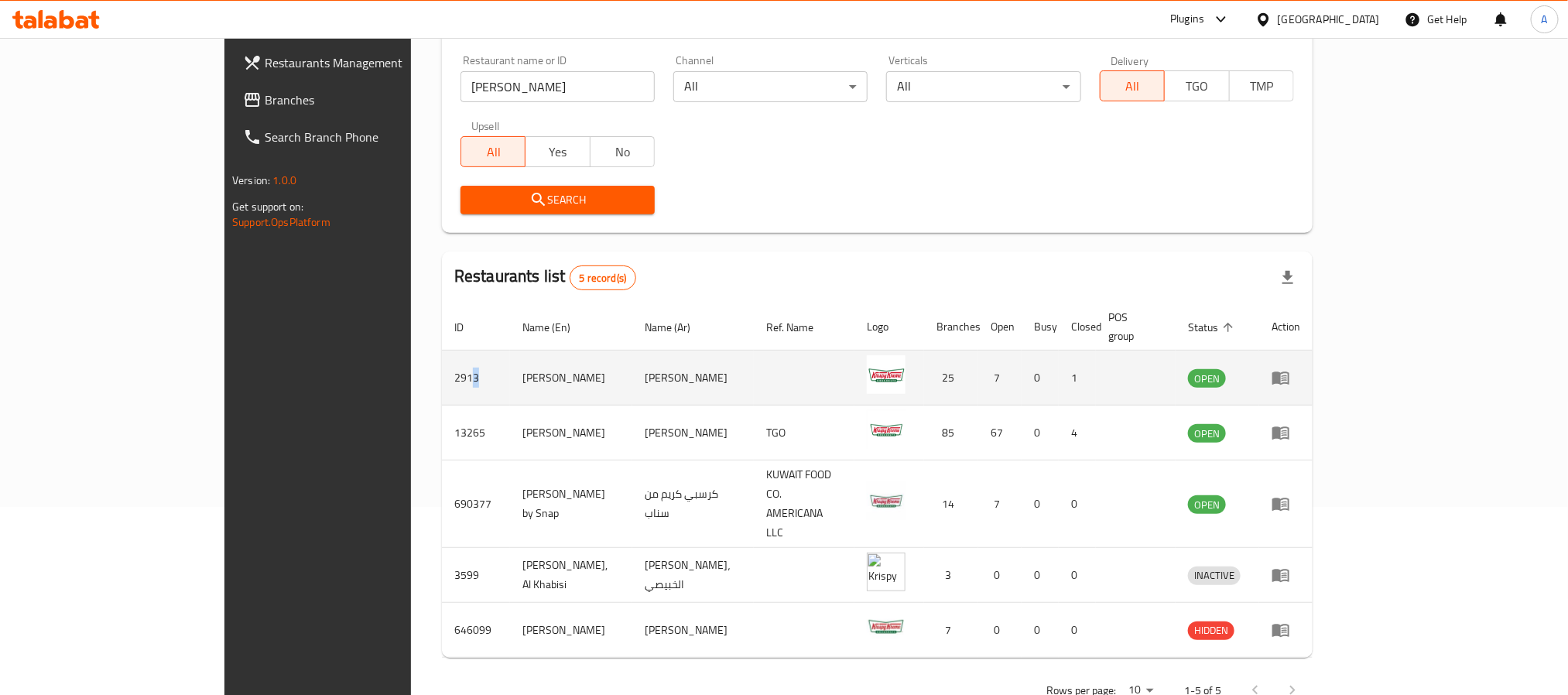
click at [442, 354] on td "2913" at bounding box center [476, 378] width 68 height 55
click at [442, 363] on td "2913" at bounding box center [476, 378] width 68 height 55
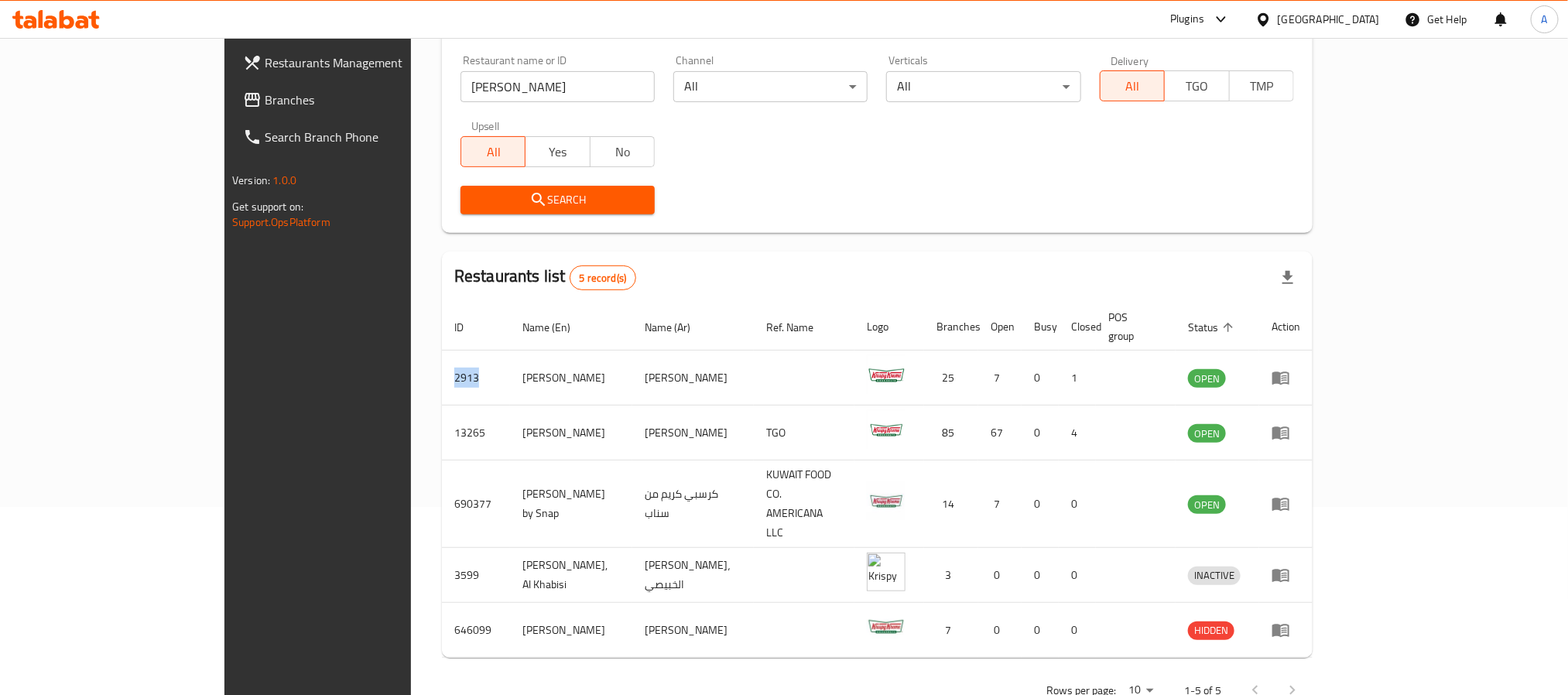
copy td "2913"
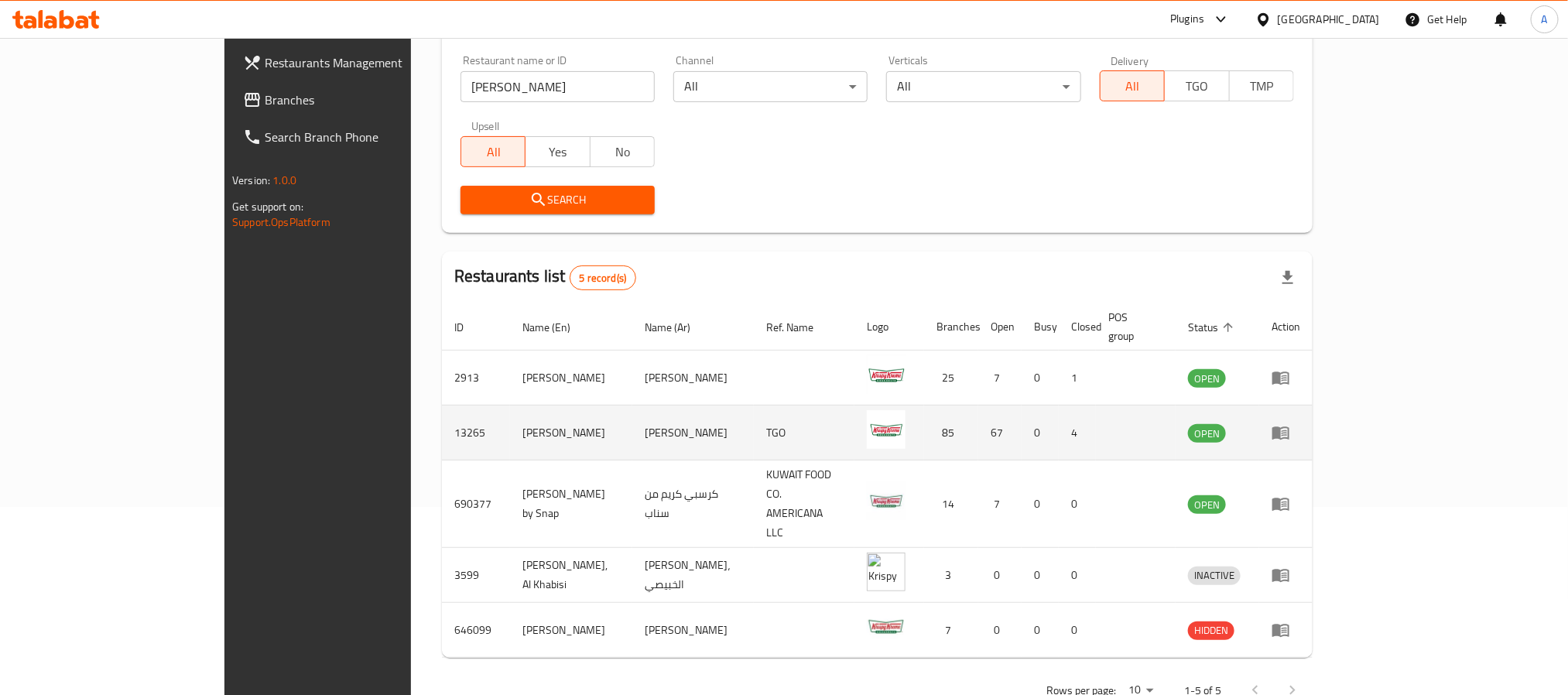
click at [442, 407] on td "13265" at bounding box center [476, 433] width 68 height 55
copy td "13265"
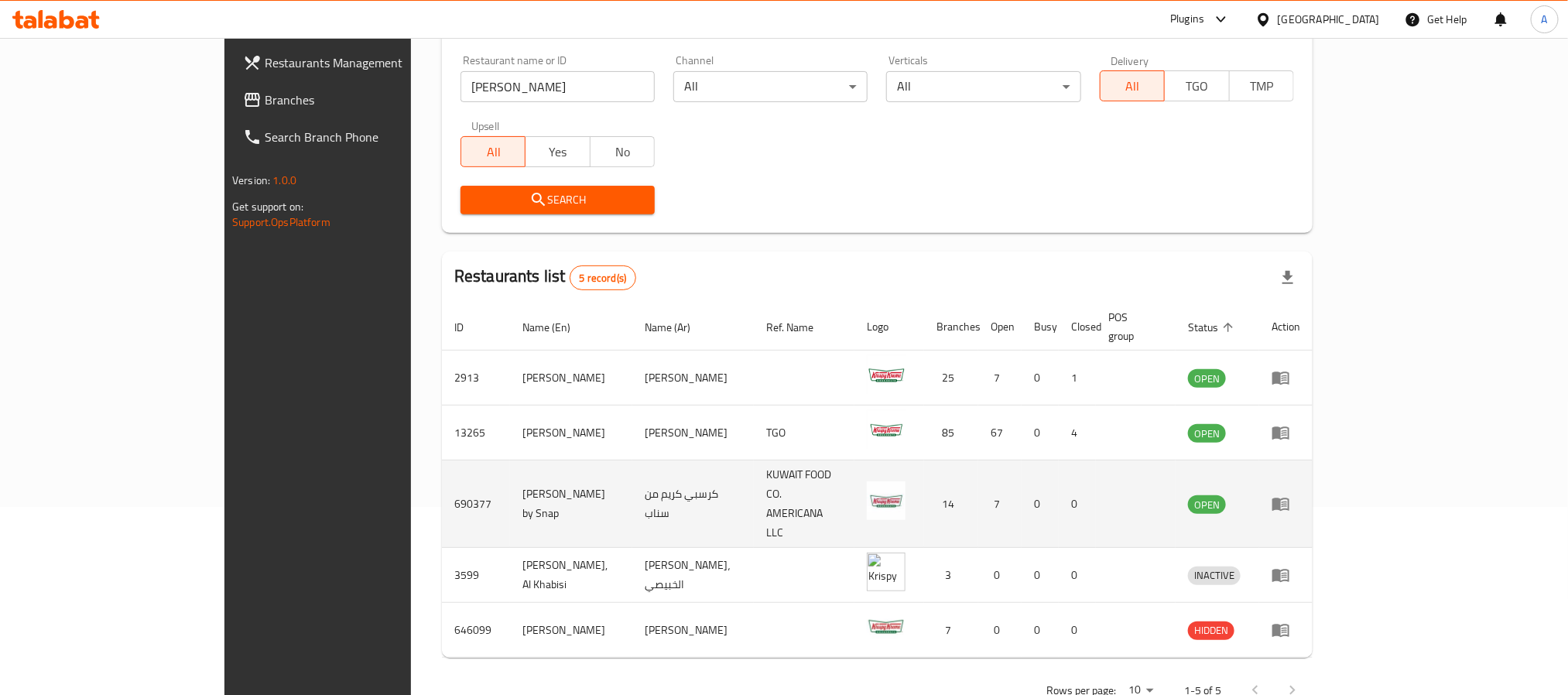
click at [442, 472] on td "690377" at bounding box center [476, 504] width 68 height 87
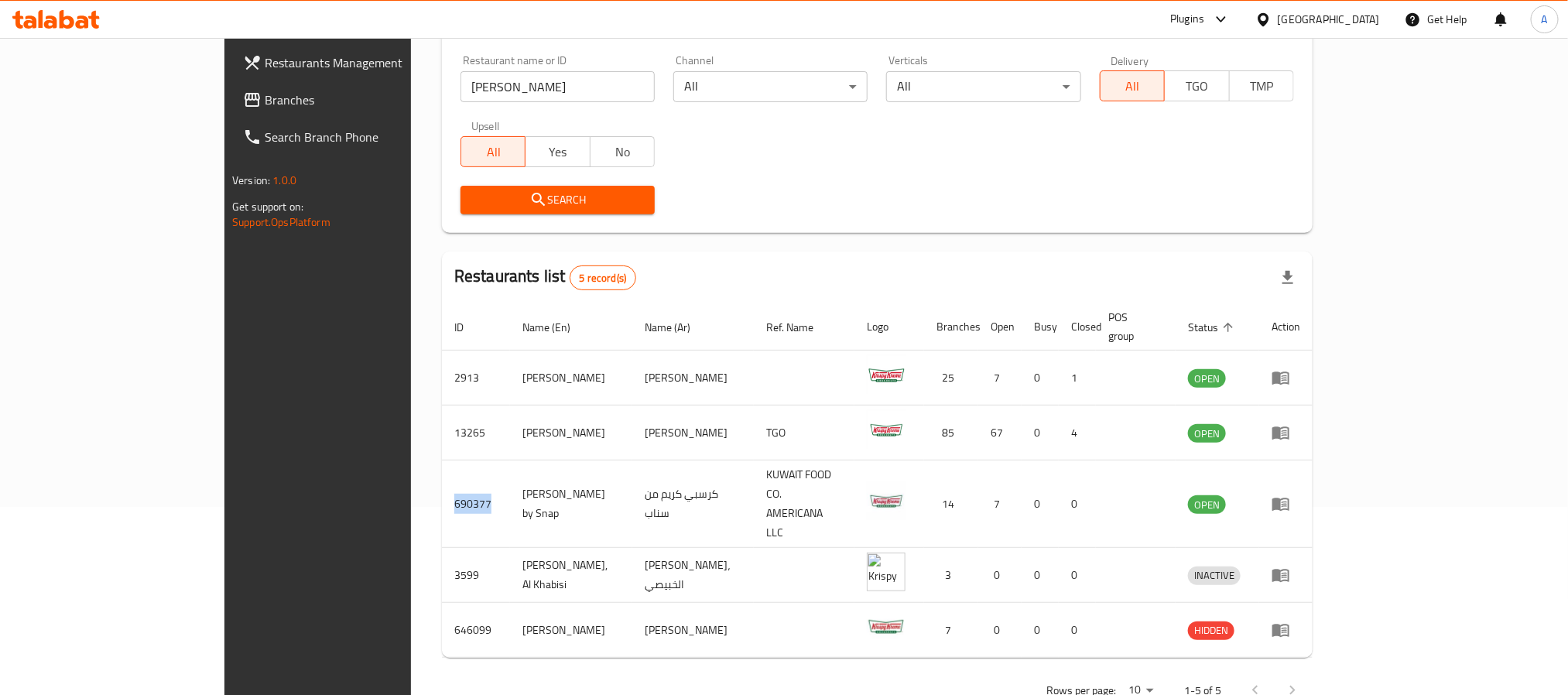
copy td "690377"
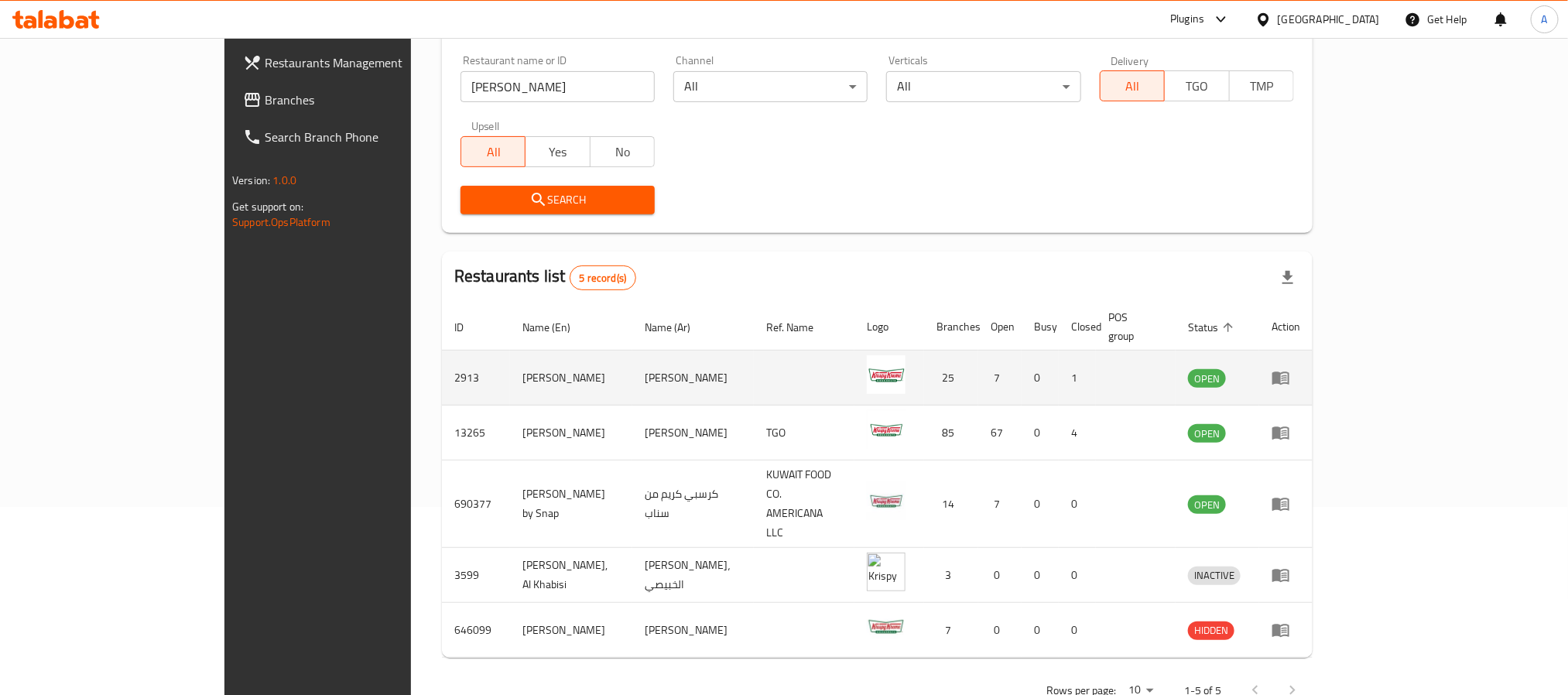
click at [632, 363] on td "[PERSON_NAME]" at bounding box center [693, 378] width 121 height 55
copy td "[PERSON_NAME]"
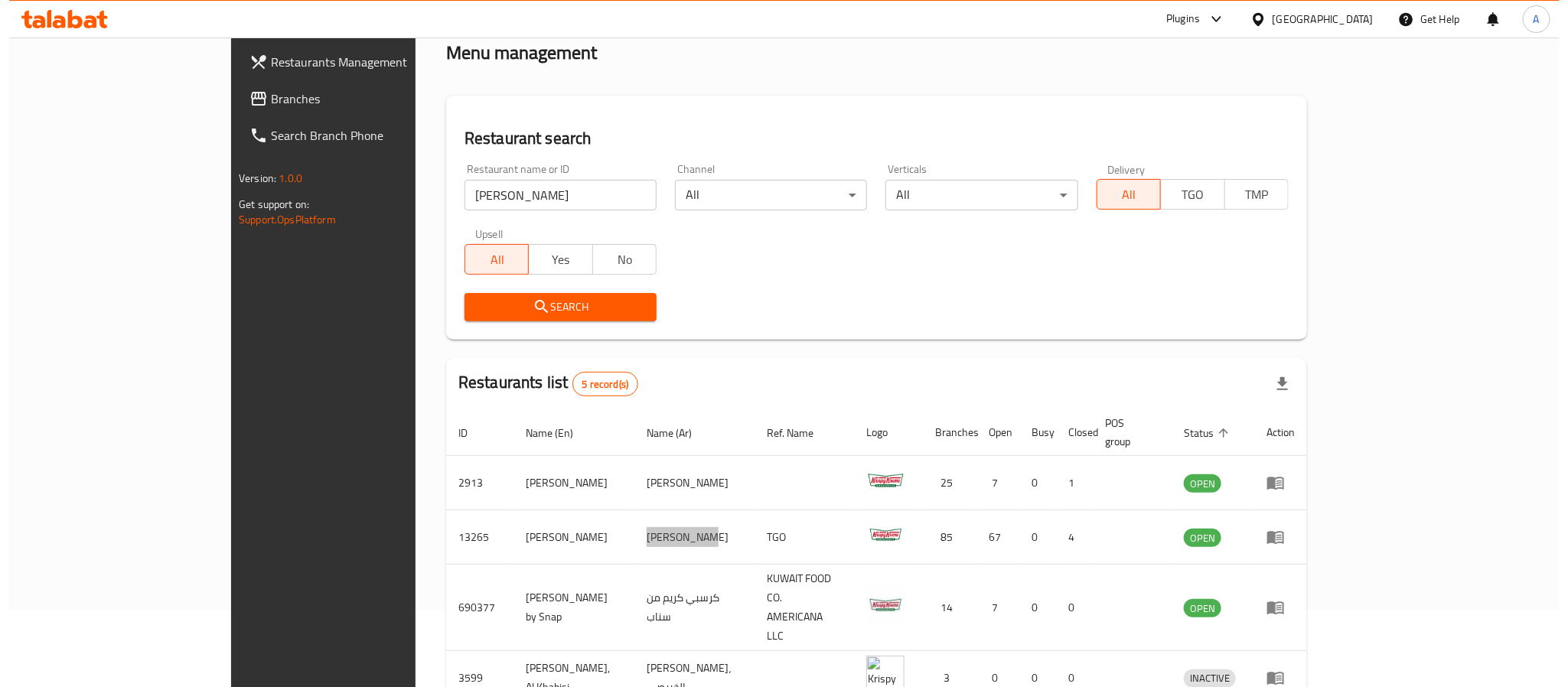
scroll to position [0, 0]
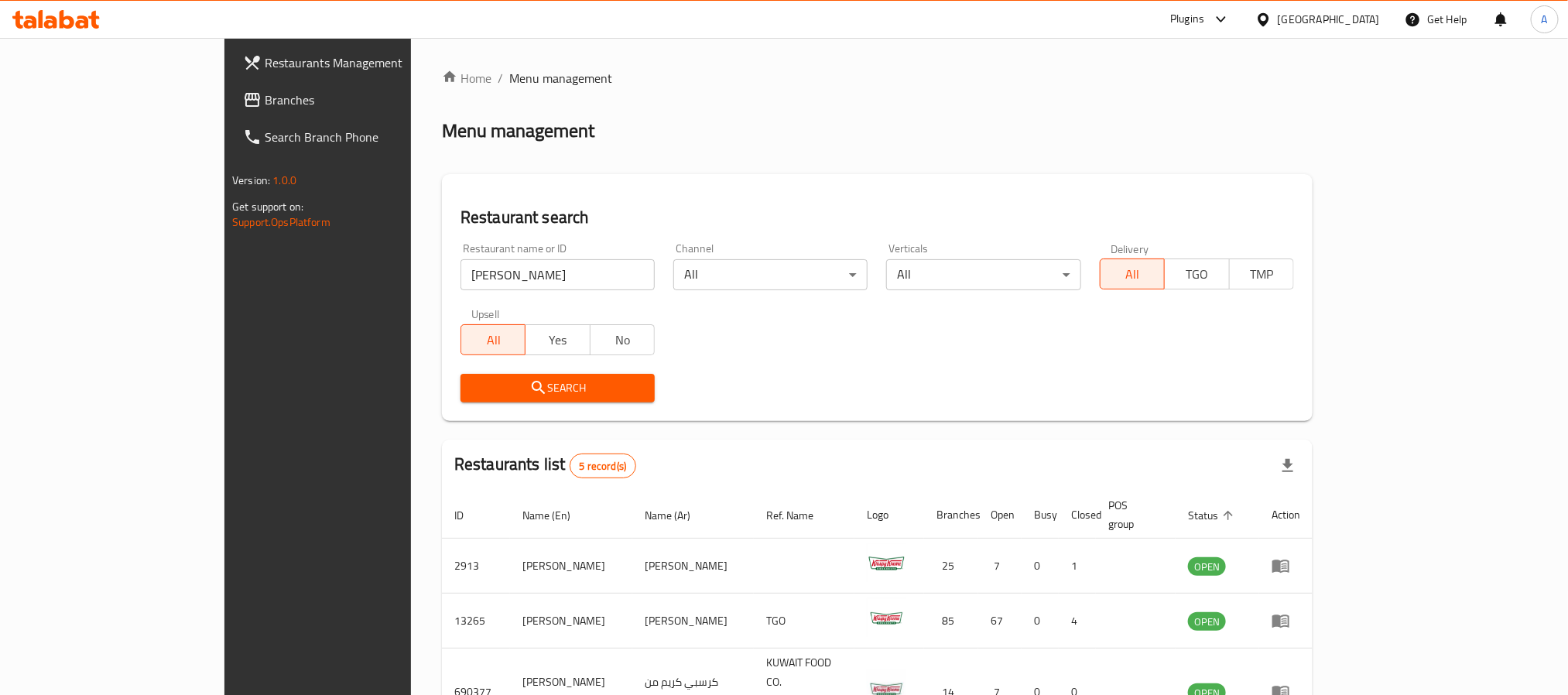
click at [461, 282] on input "[PERSON_NAME]" at bounding box center [558, 274] width 194 height 31
paste input "694031"
type input "694031"
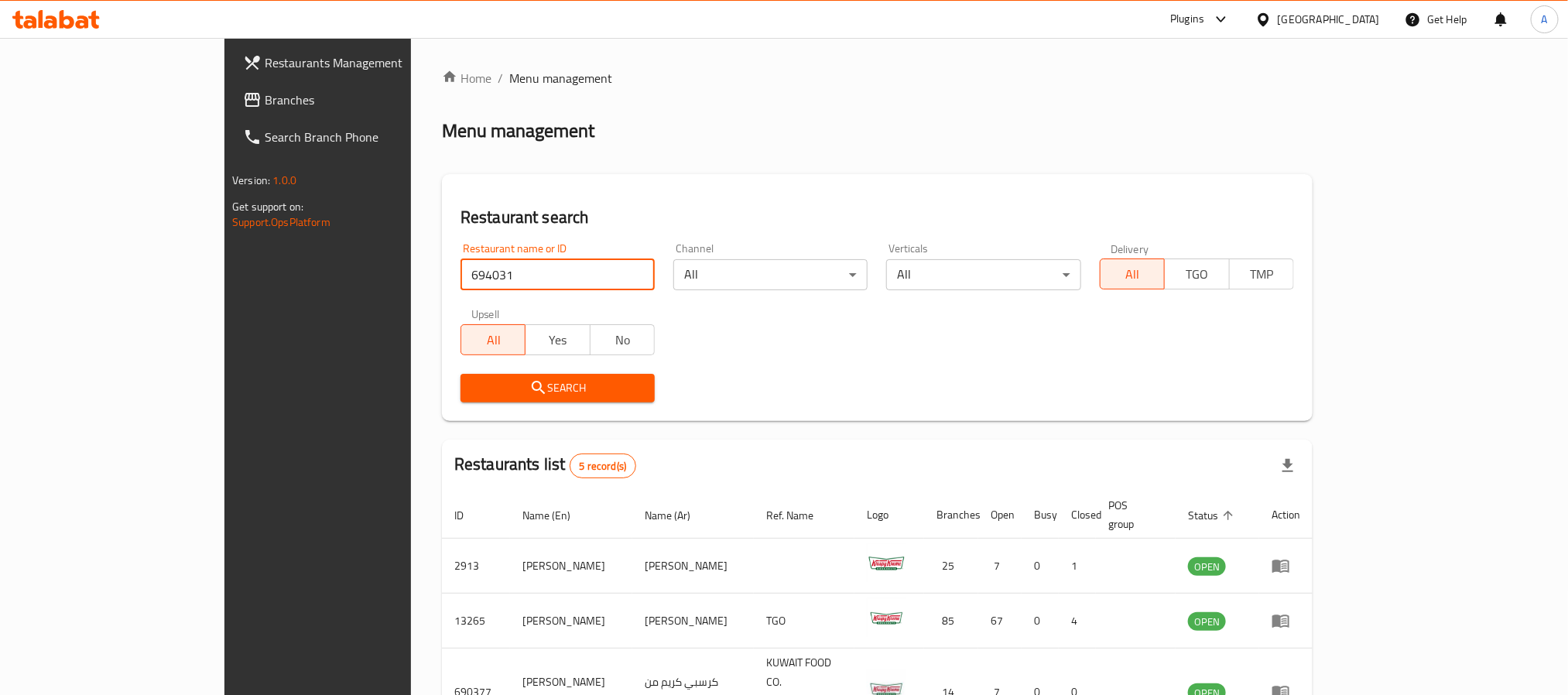
click button "Search" at bounding box center [558, 388] width 194 height 29
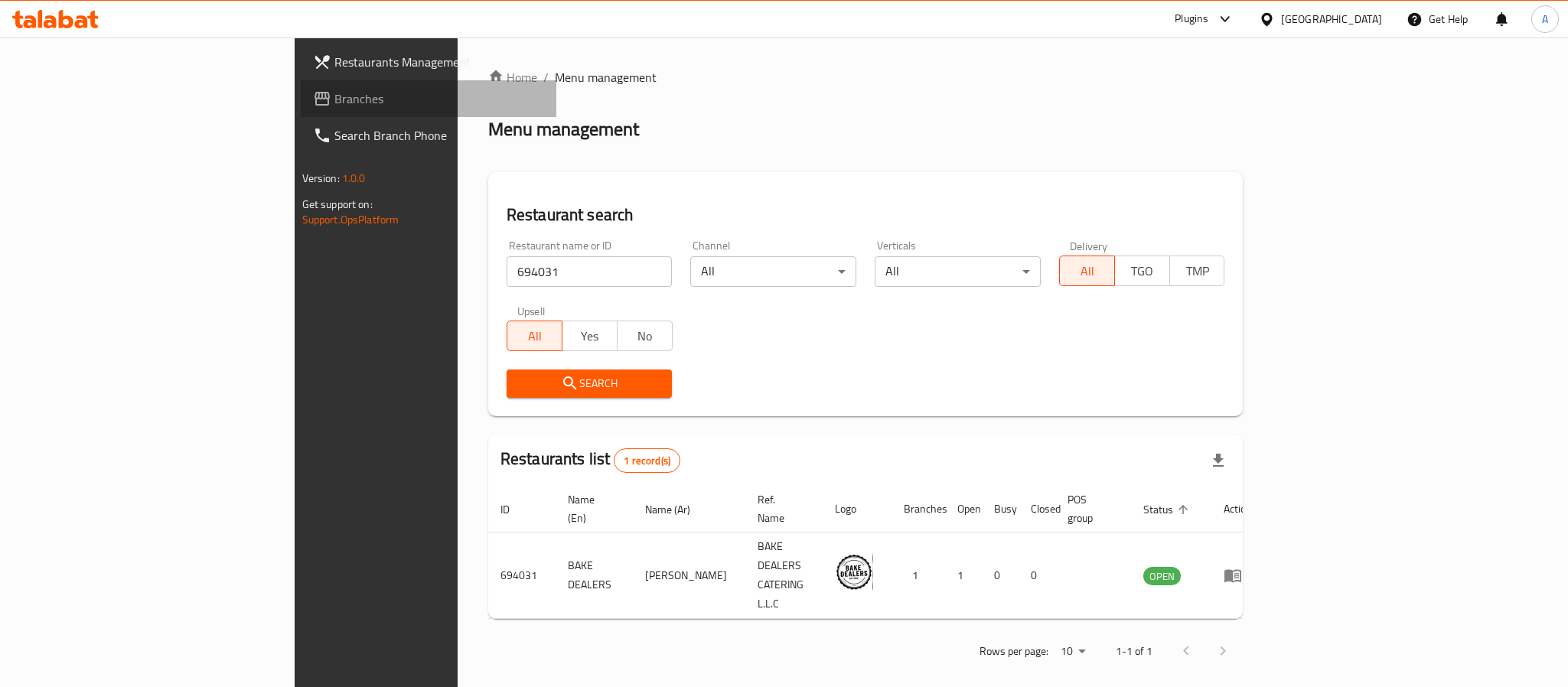
click at [334, 101] on span "Branches" at bounding box center [439, 99] width 210 height 18
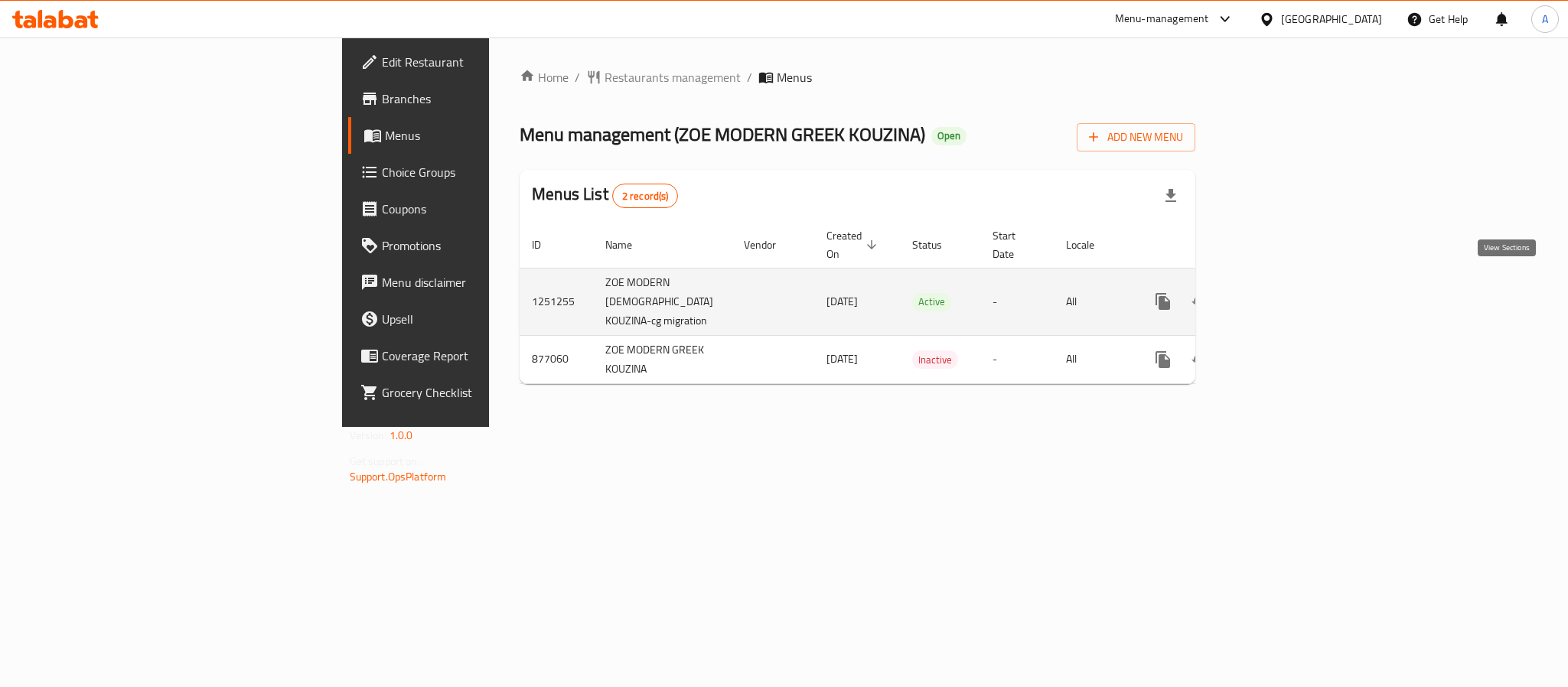
click at [1282, 292] on icon "enhanced table" at bounding box center [1273, 301] width 19 height 18
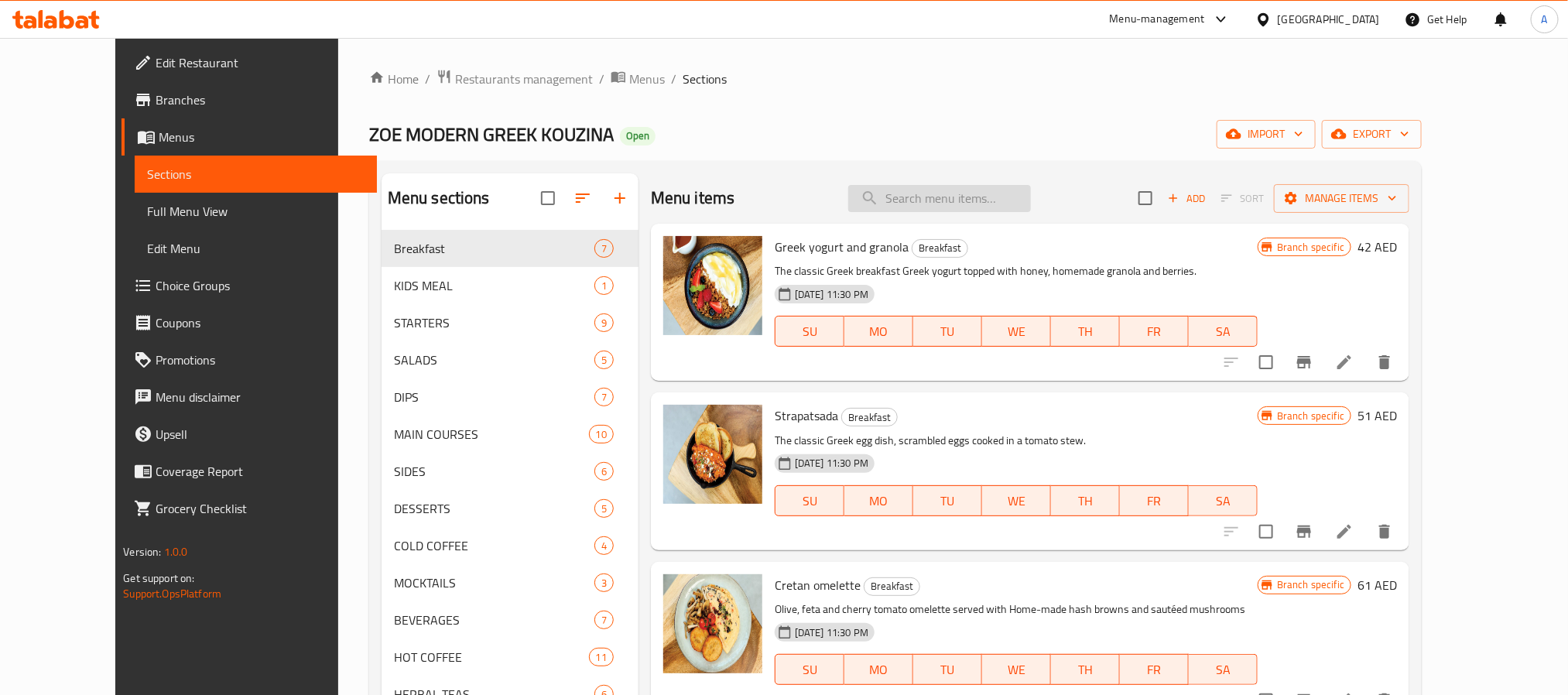
click at [985, 192] on input "search" at bounding box center [940, 199] width 183 height 27
paste input "Salads"
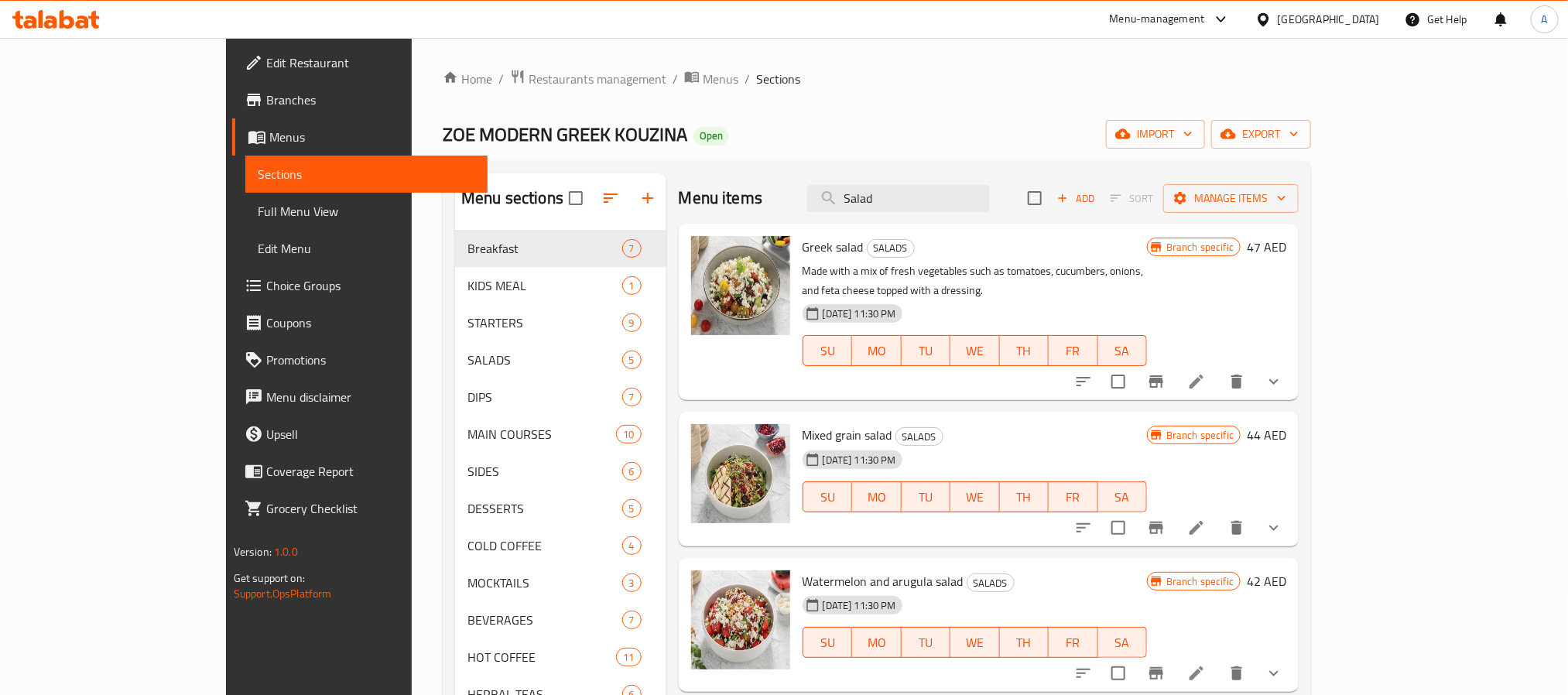
type input "Salad"
click at [423, 61] on div "Home / Restaurants management / Menus / Sections ZOE MODERN GREEK KOUZINA Open …" at bounding box center [877, 475] width 931 height 873
click at [529, 70] on span "Restaurants management" at bounding box center [597, 78] width 138 height 19
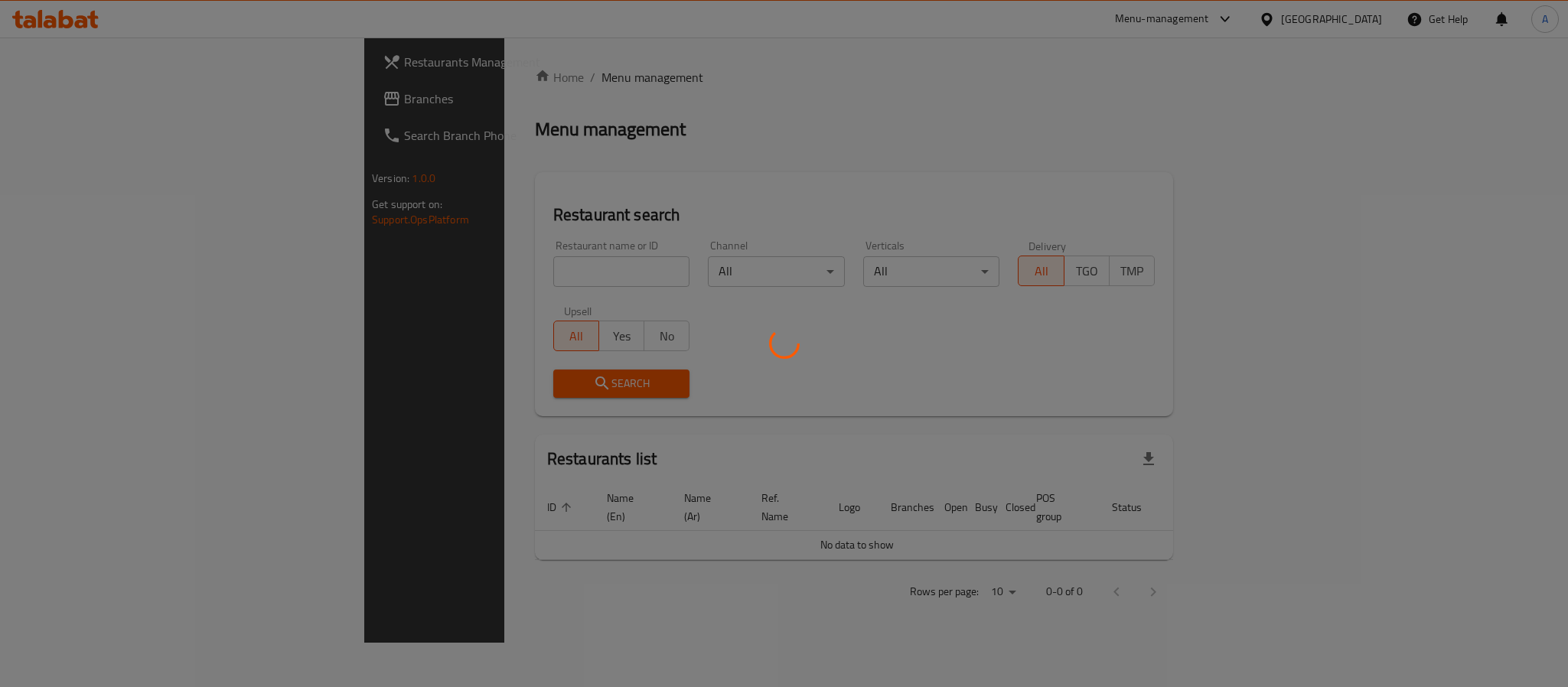
click at [56, 92] on div at bounding box center [784, 344] width 1568 height 687
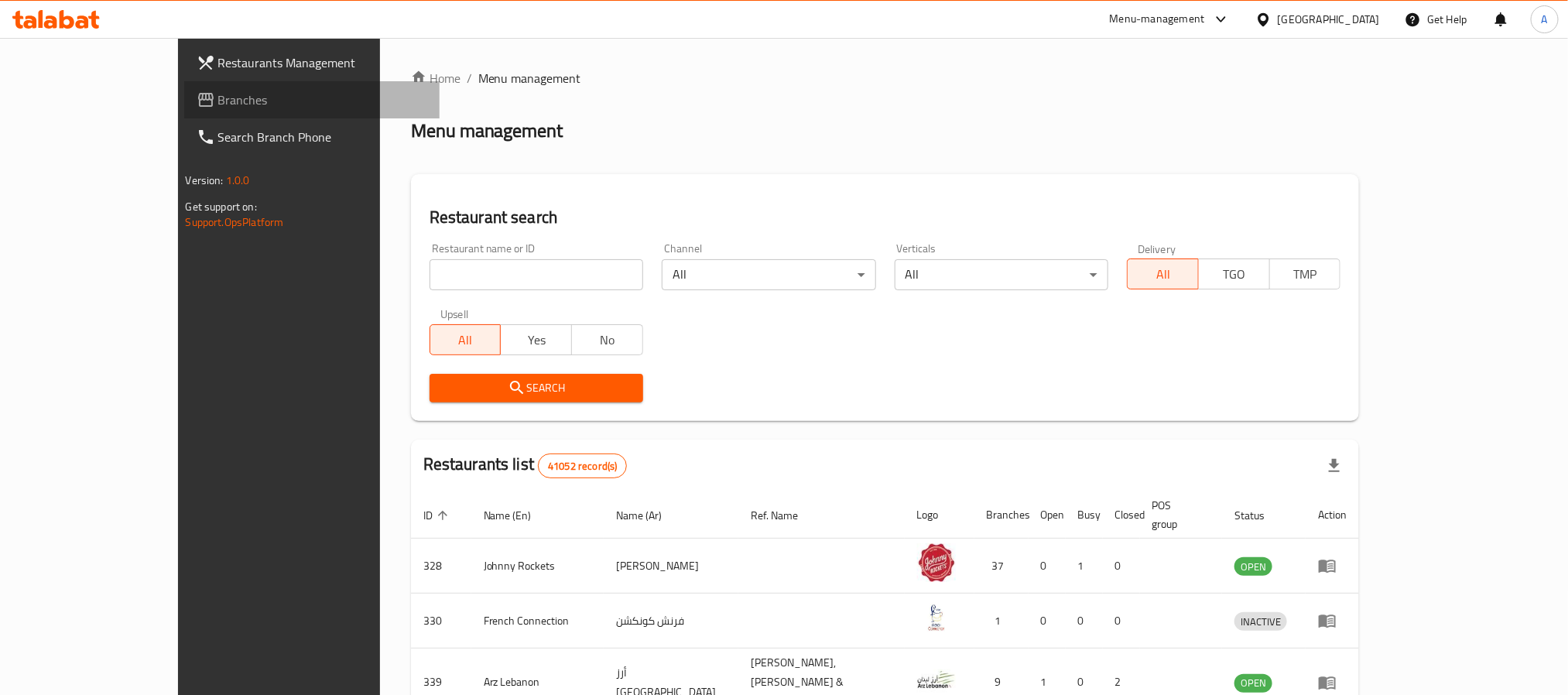
click at [218, 93] on span "Branches" at bounding box center [323, 100] width 209 height 19
